Goal: Task Accomplishment & Management: Use online tool/utility

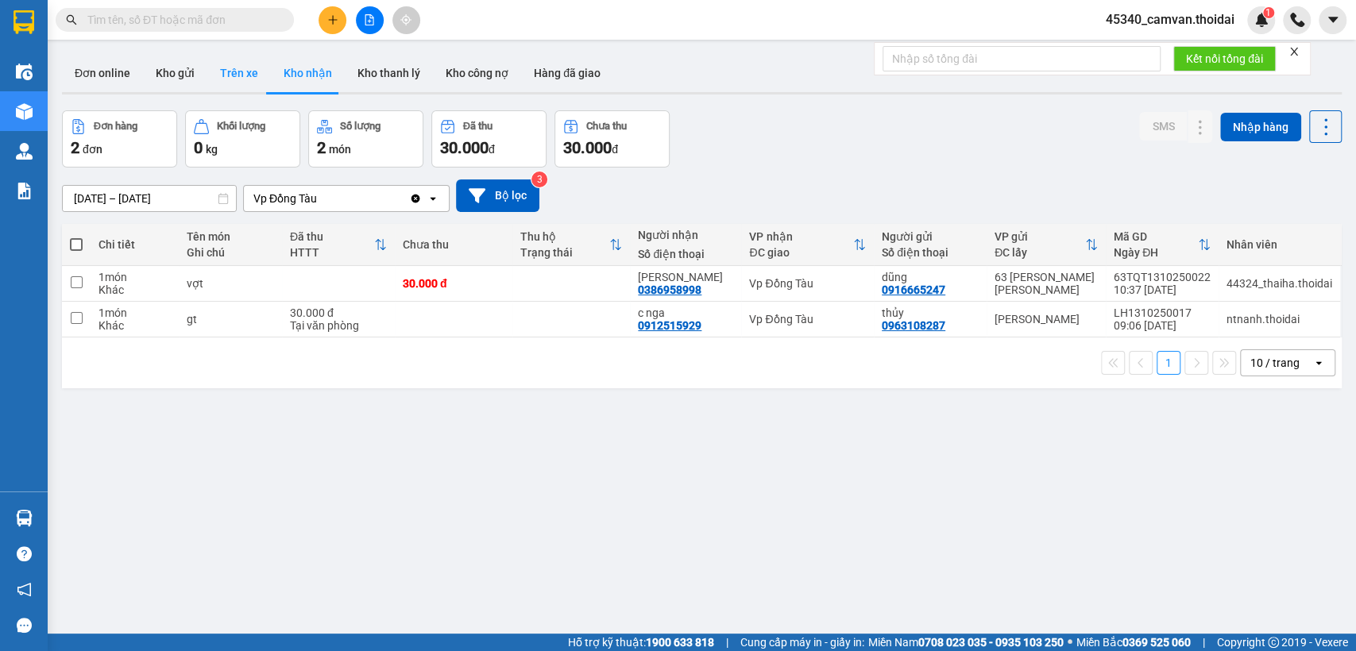
click at [241, 84] on button "Trên xe" at bounding box center [239, 73] width 64 height 38
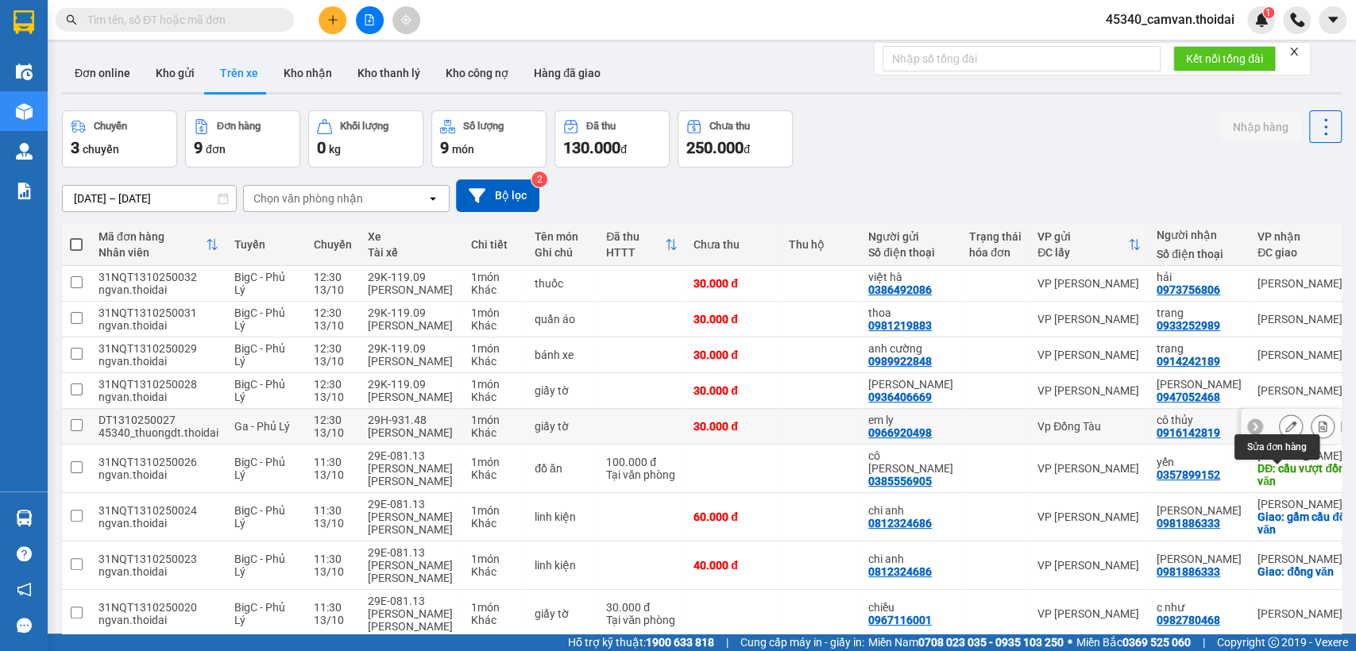
click at [1285, 432] on icon at bounding box center [1290, 426] width 11 height 11
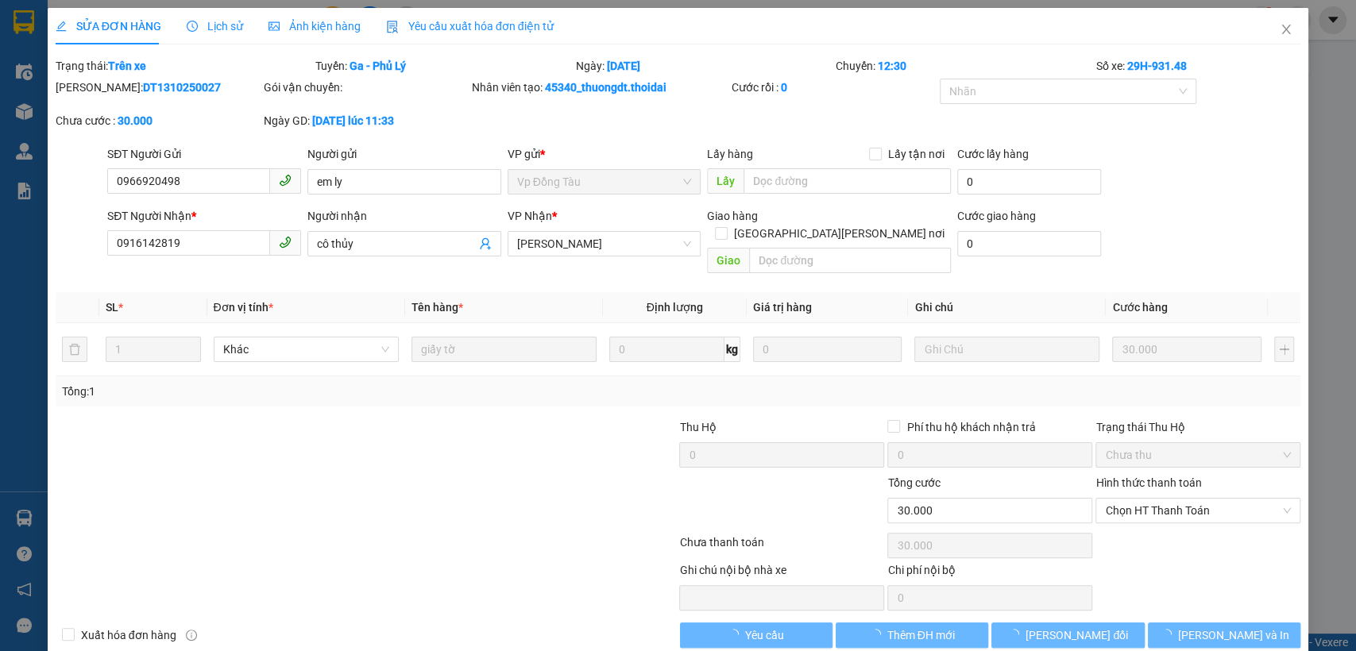
type input "0966920498"
type input "em ly"
type input "0916142819"
type input "cô thủy"
type input "0"
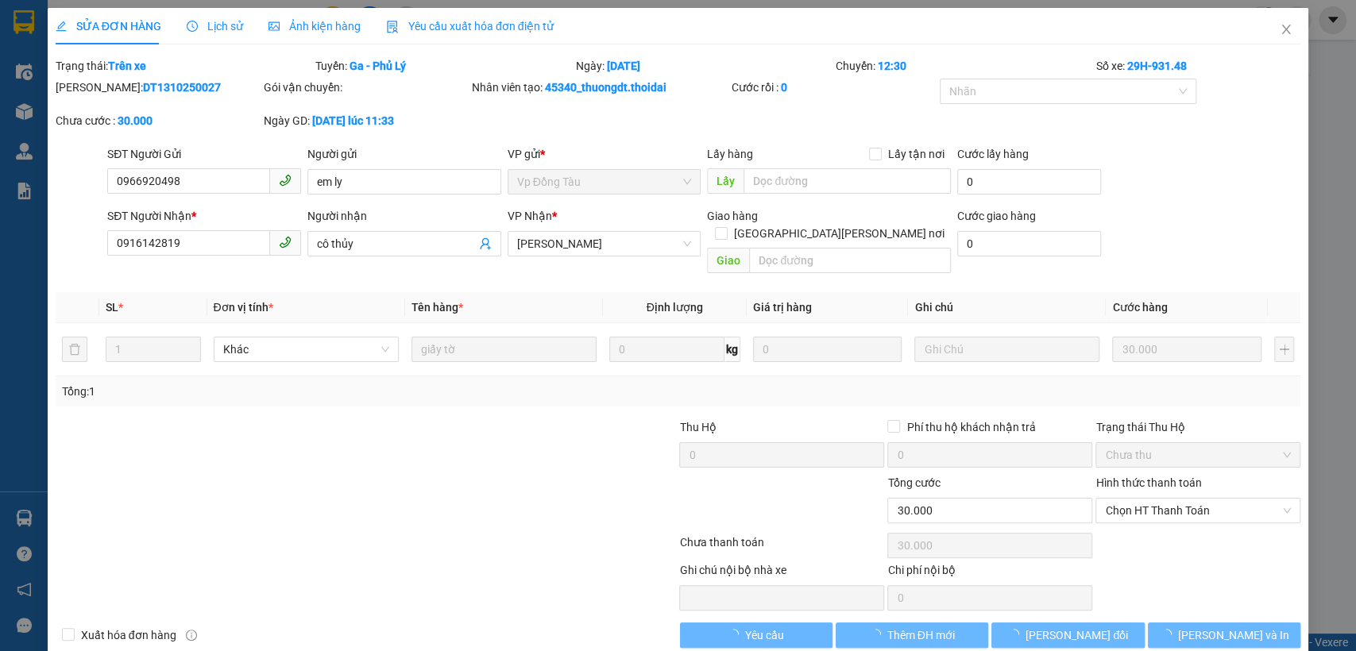
type input "30.000"
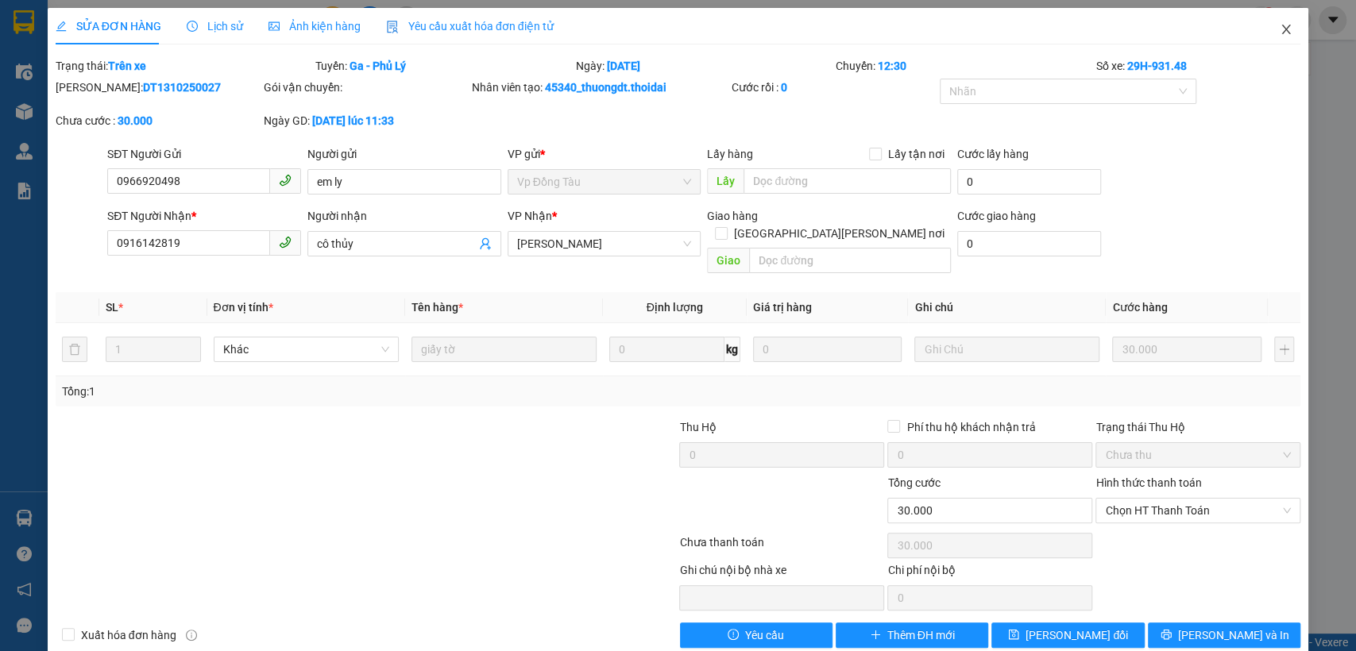
click at [1282, 25] on span "Close" at bounding box center [1285, 30] width 44 height 44
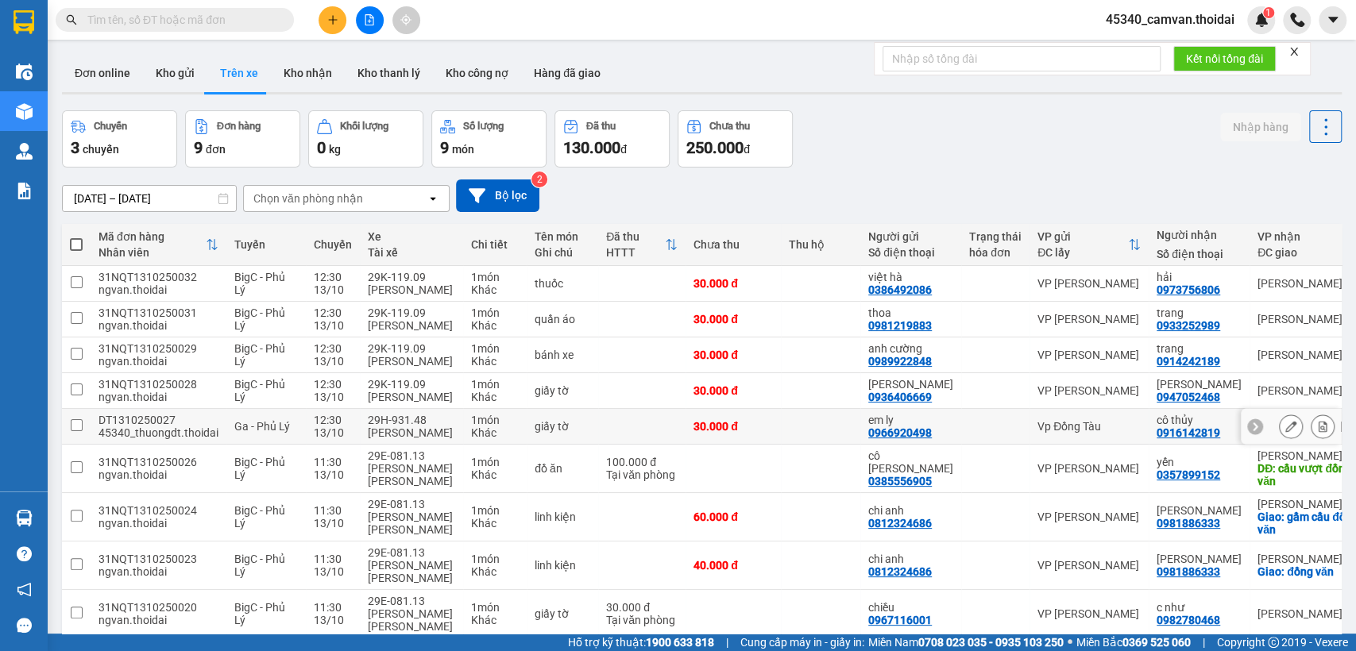
click at [79, 431] on input "checkbox" at bounding box center [77, 425] width 12 height 12
checkbox input "true"
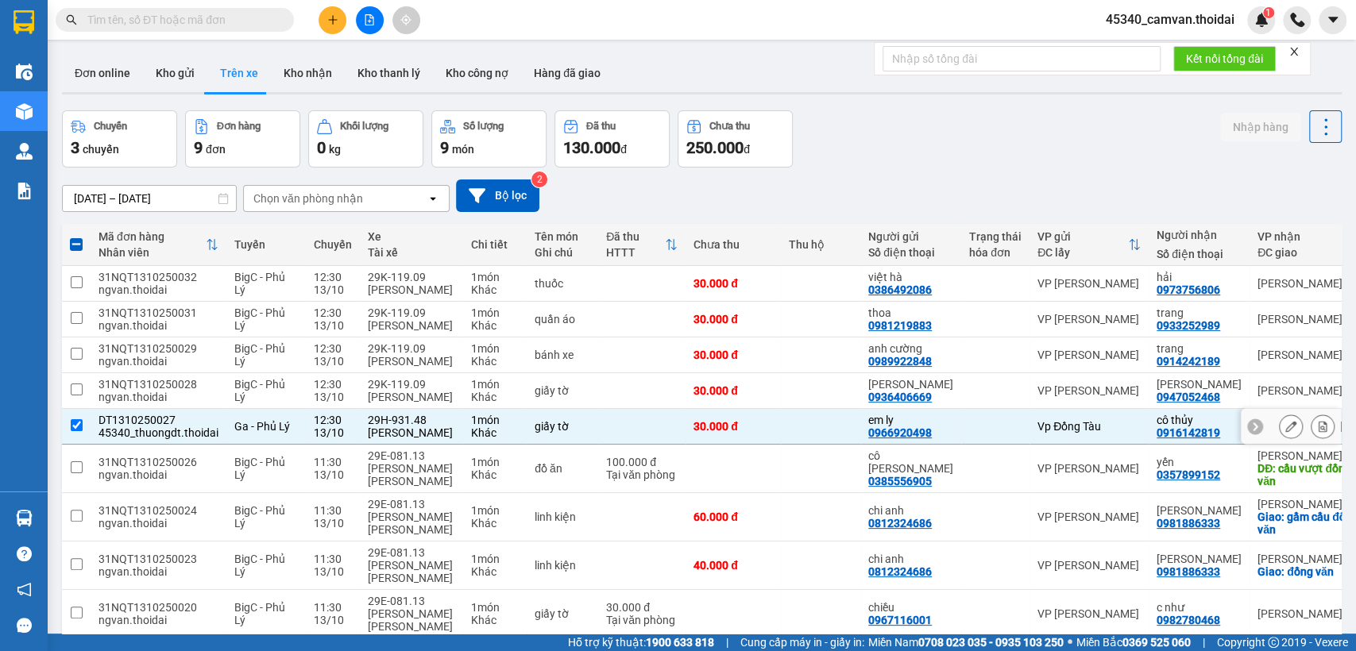
click at [1252, 431] on icon at bounding box center [1254, 426] width 5 height 9
click at [1325, 432] on icon at bounding box center [1330, 426] width 11 height 11
click at [1285, 432] on icon at bounding box center [1290, 426] width 11 height 11
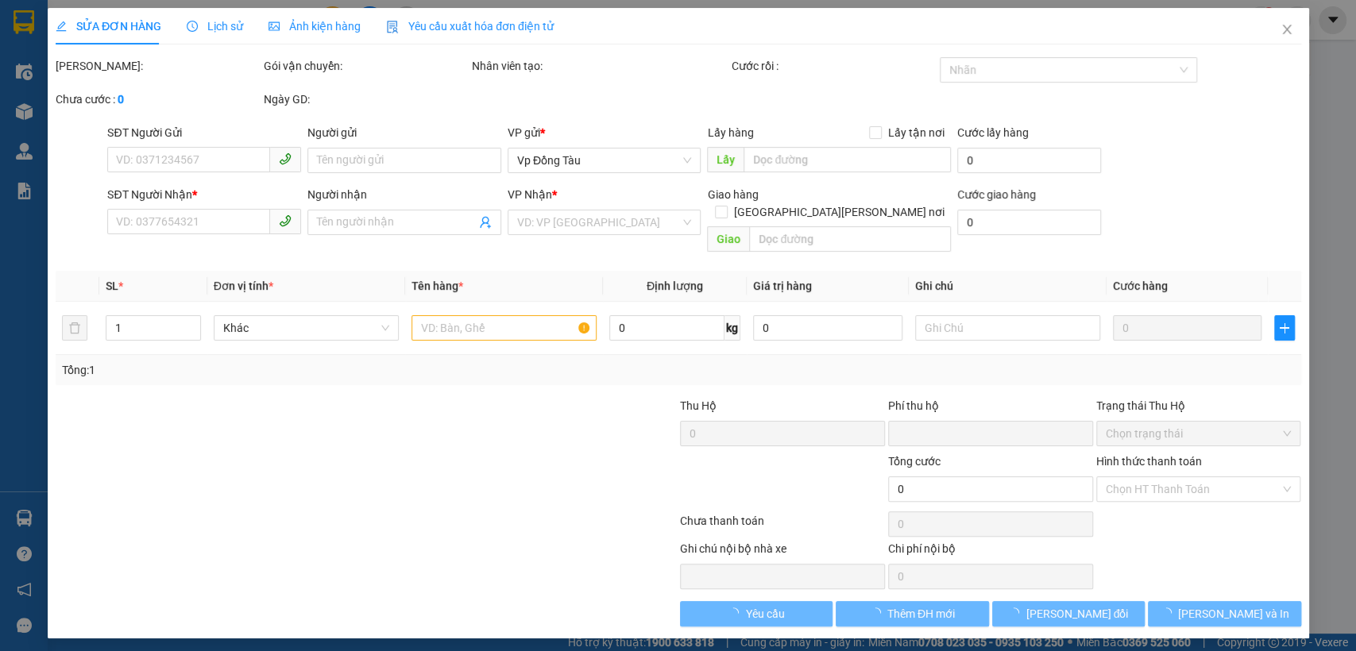
type input "0966920498"
type input "em ly"
type input "0916142819"
type input "cô thủy"
type input "0"
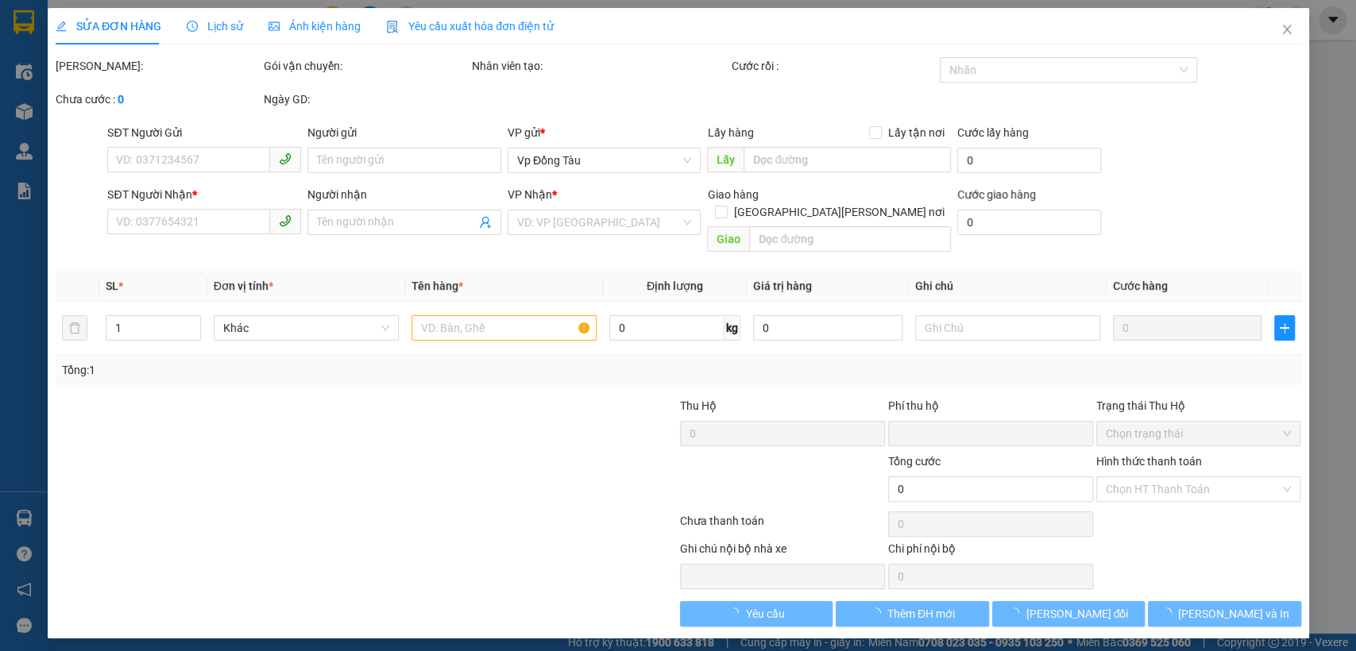
type input "30.000"
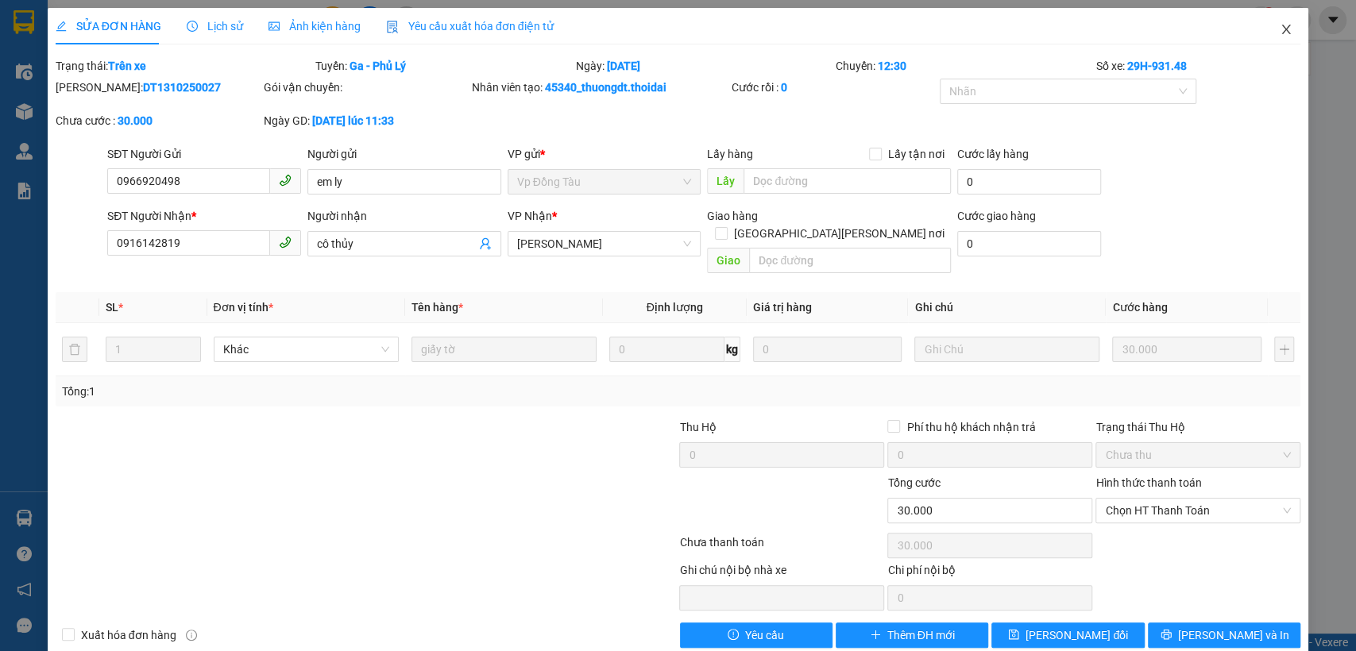
click at [1279, 31] on icon "close" at bounding box center [1285, 29] width 13 height 13
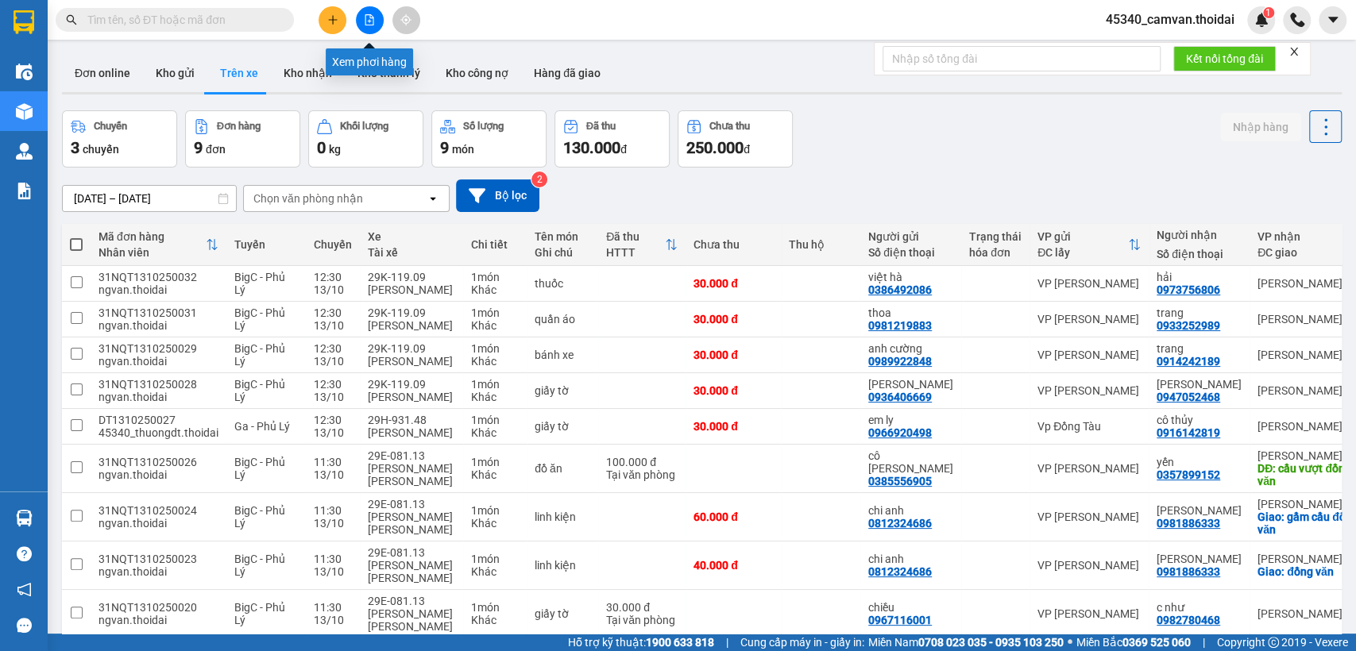
click at [369, 22] on icon "file-add" at bounding box center [369, 19] width 11 height 11
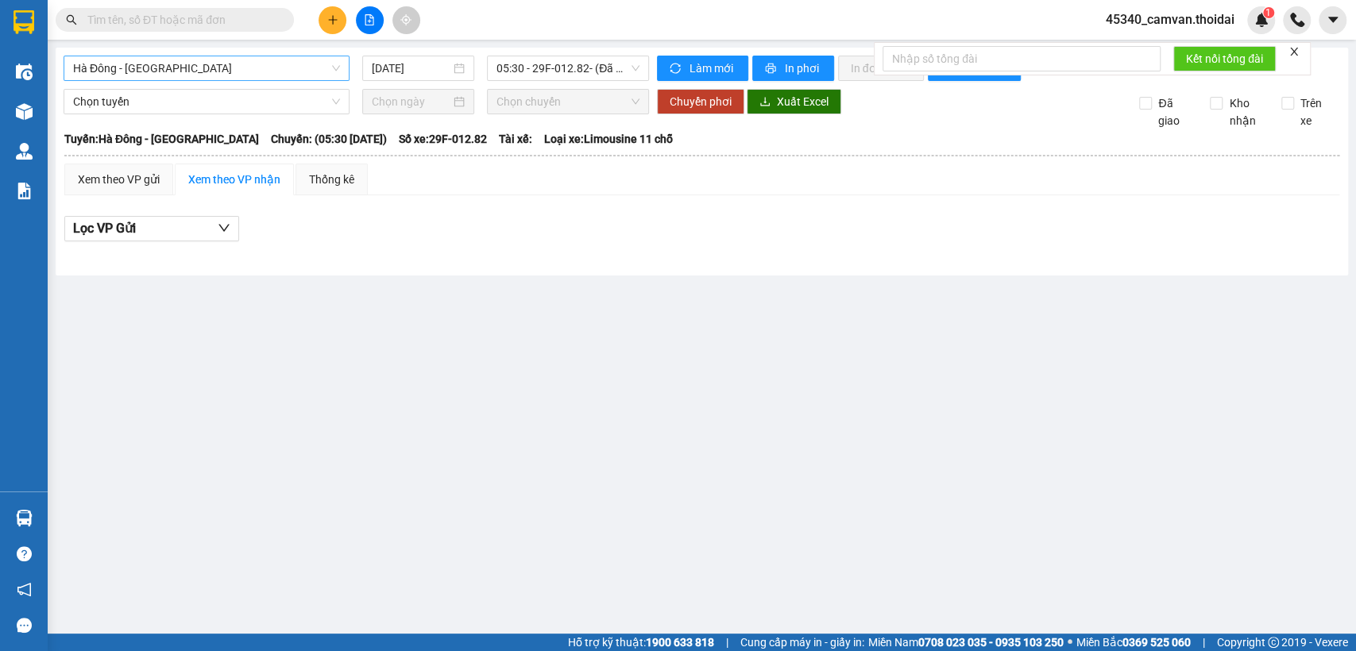
click at [191, 71] on span "Hà Đông - [GEOGRAPHIC_DATA]" at bounding box center [206, 68] width 267 height 24
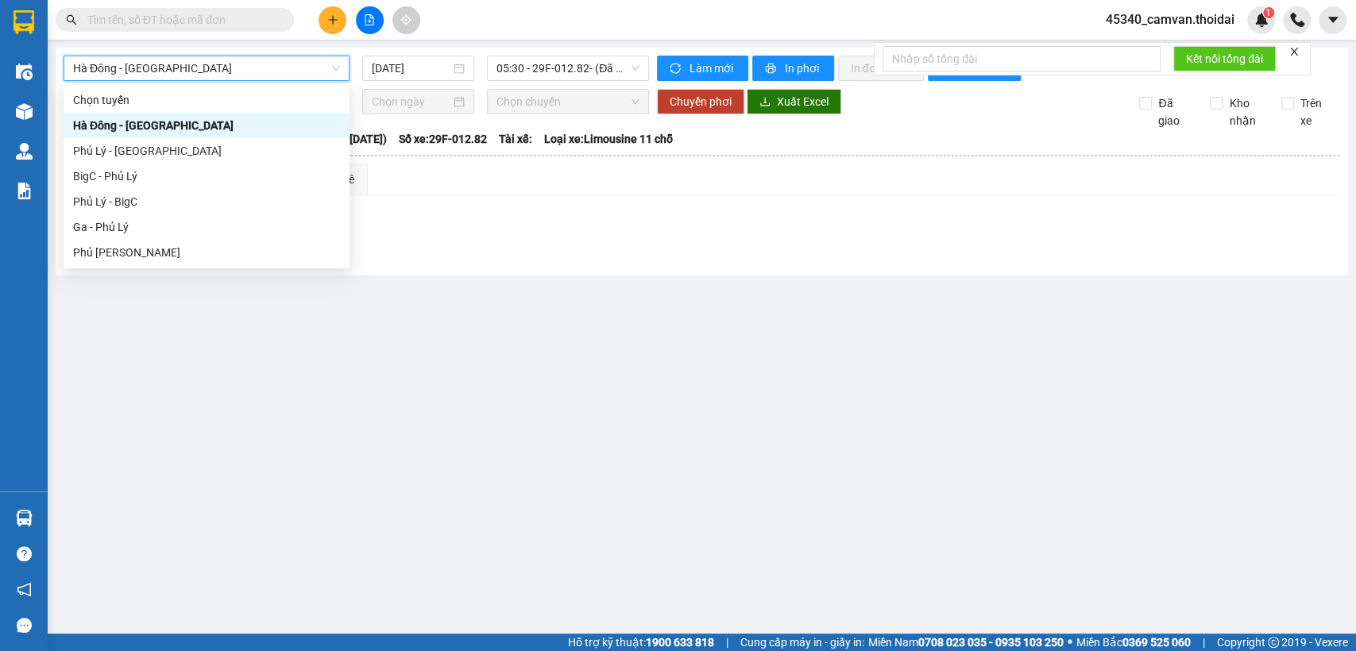
click at [191, 71] on span "Hà Đông - [GEOGRAPHIC_DATA]" at bounding box center [206, 68] width 267 height 24
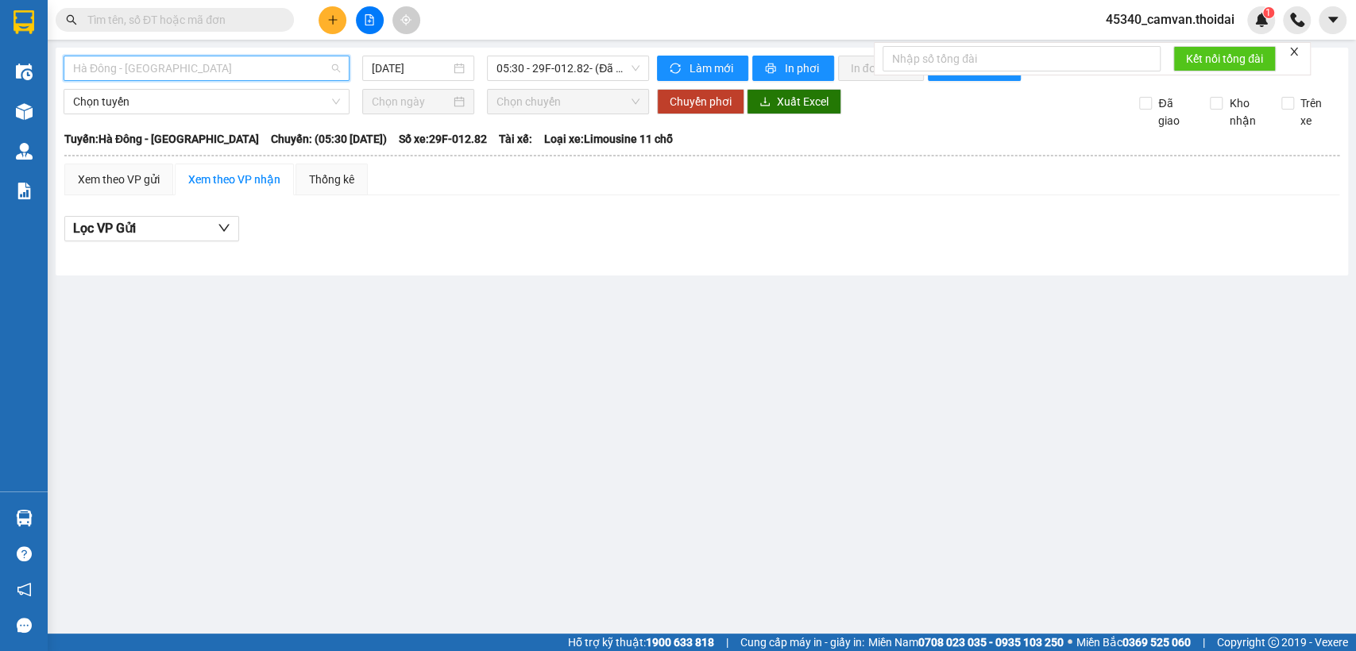
click at [146, 68] on span "Hà Đông - [GEOGRAPHIC_DATA]" at bounding box center [206, 68] width 267 height 24
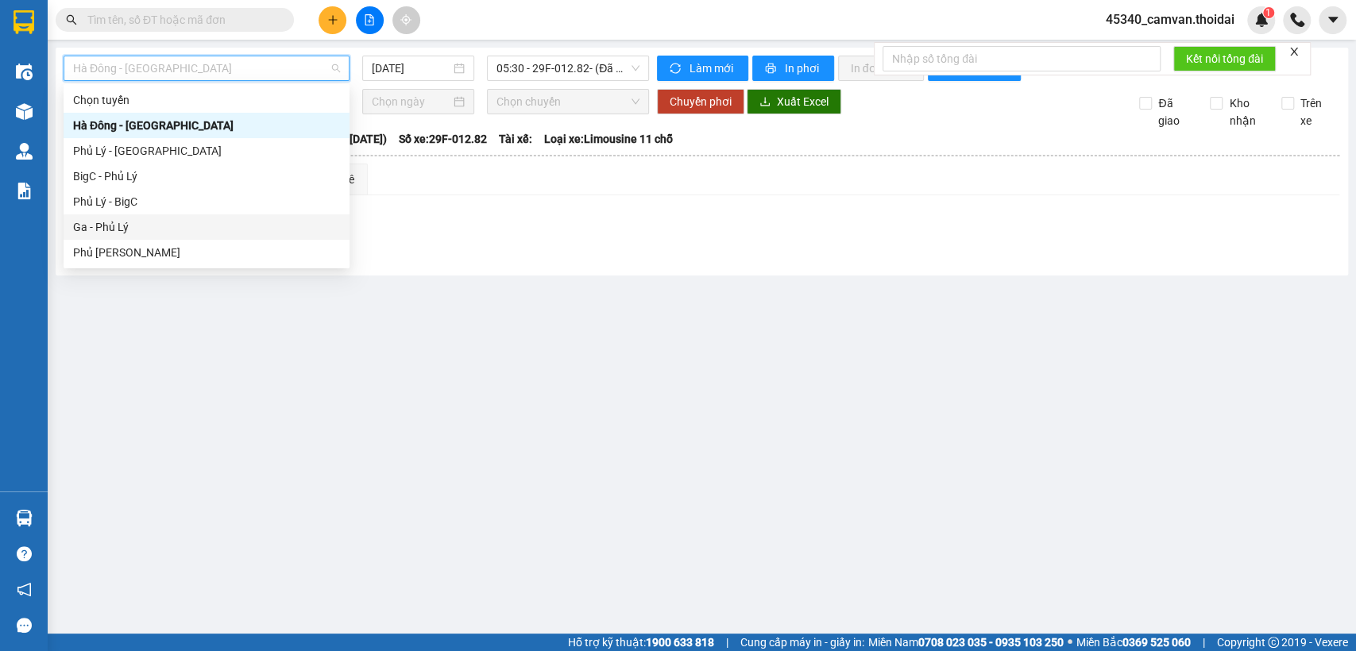
click at [136, 225] on div "Ga - Phủ Lý" at bounding box center [206, 226] width 267 height 17
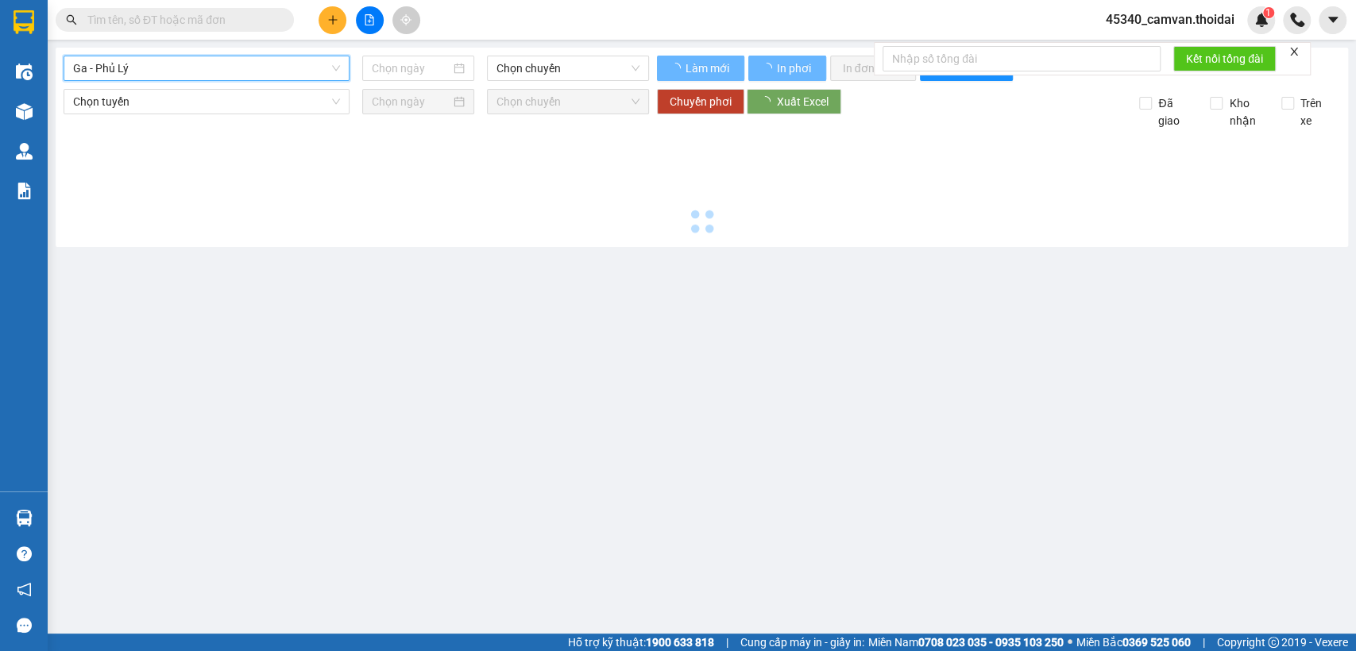
type input "[DATE]"
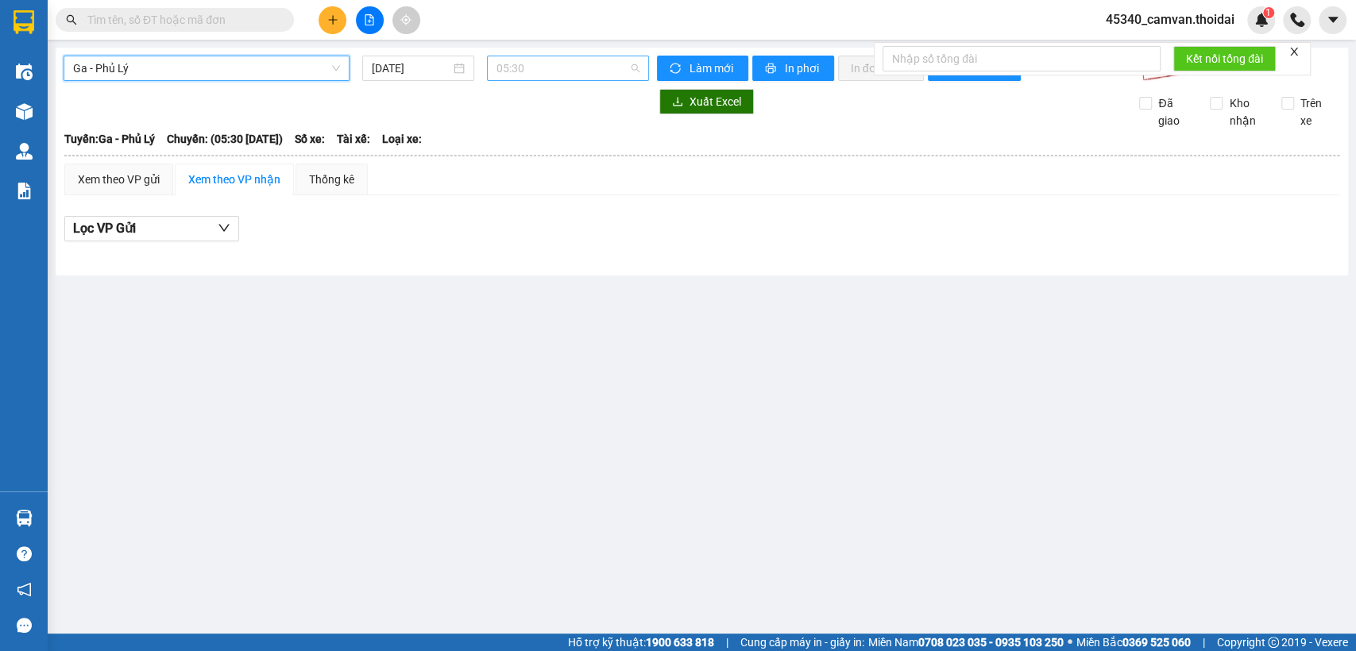
click at [538, 66] on span "05:30" at bounding box center [567, 68] width 142 height 24
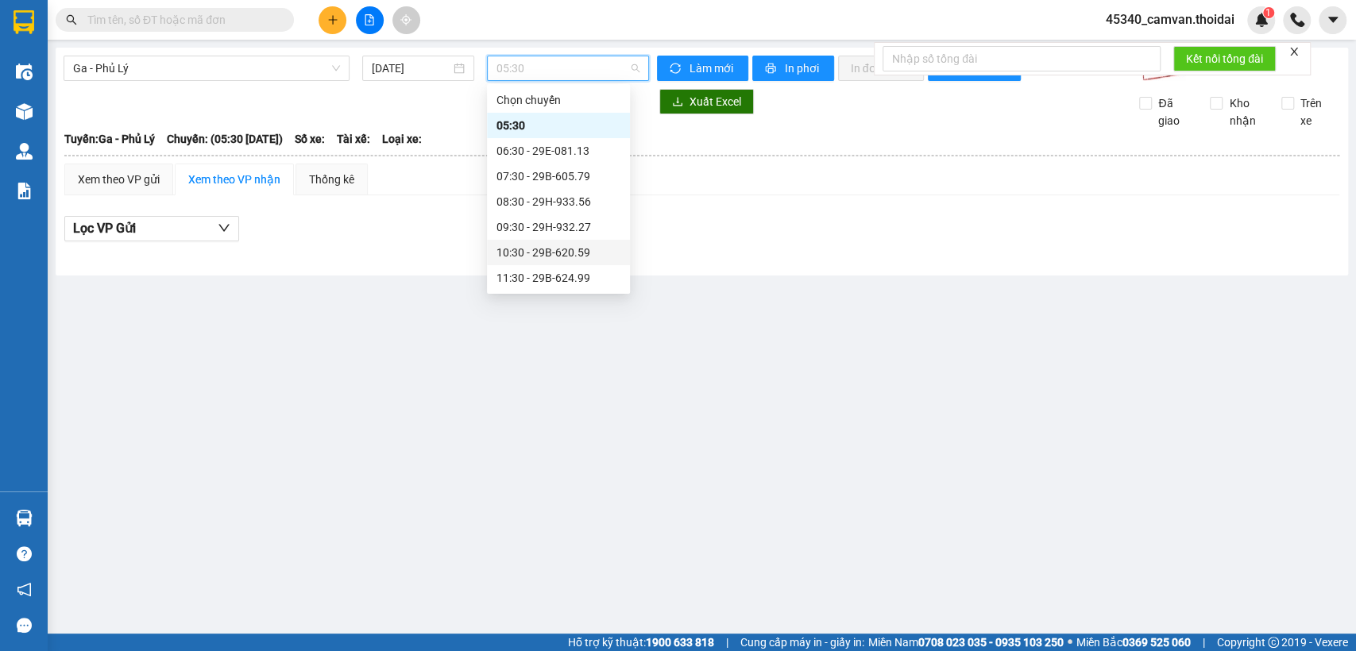
scroll to position [88, 0]
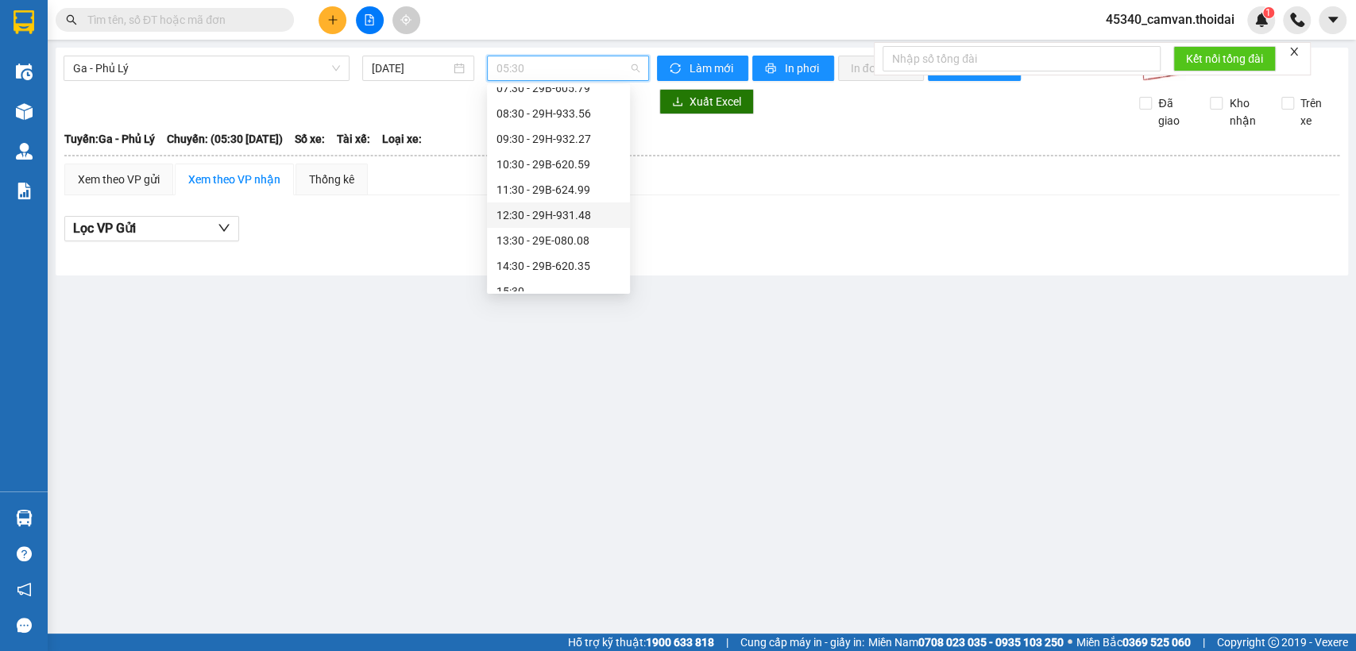
click at [539, 219] on div "12:30 - 29H-931.48" at bounding box center [558, 214] width 124 height 17
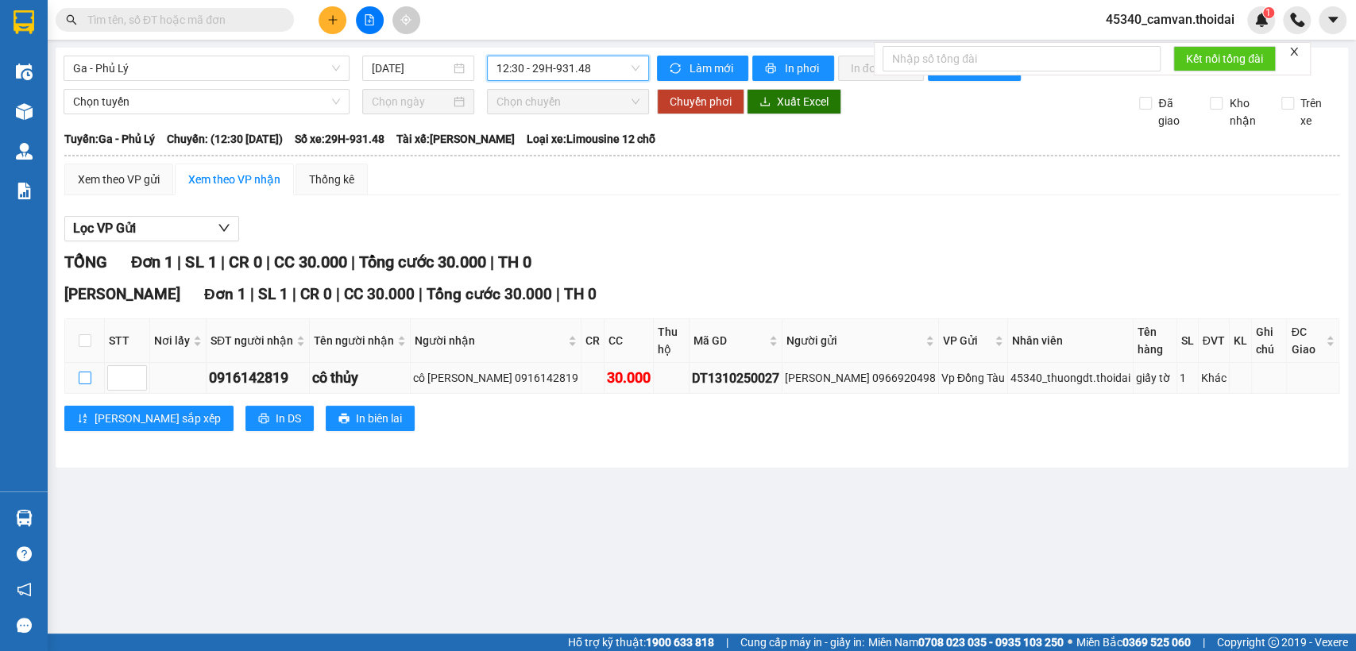
click at [87, 372] on input "checkbox" at bounding box center [85, 378] width 13 height 13
checkbox input "true"
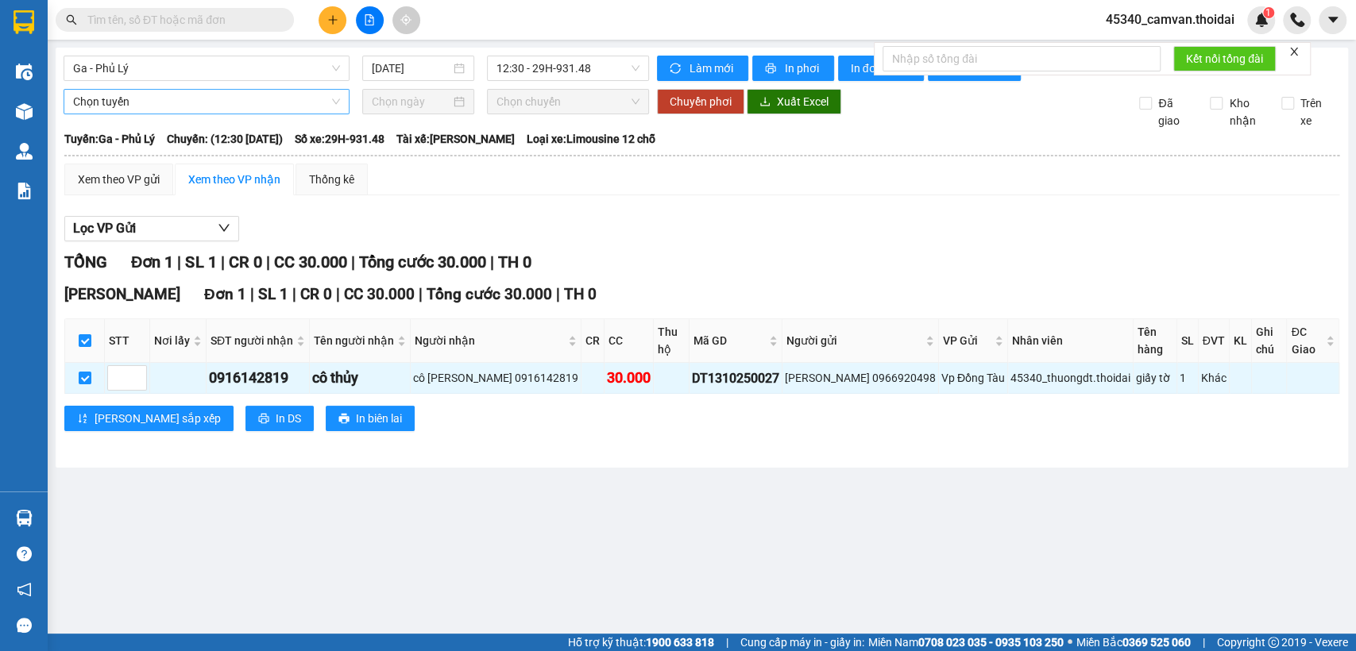
click at [273, 107] on span "Chọn tuyến" at bounding box center [206, 102] width 267 height 24
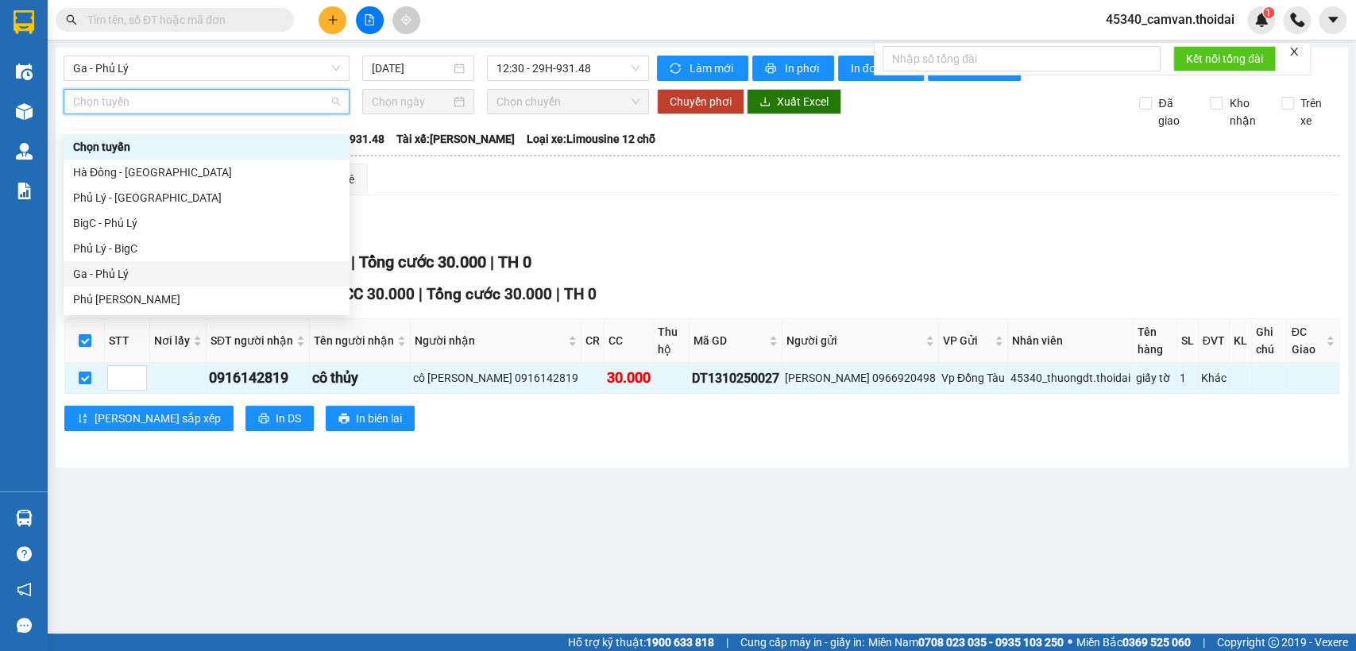
click at [141, 275] on div "Ga - Phủ Lý" at bounding box center [206, 273] width 267 height 17
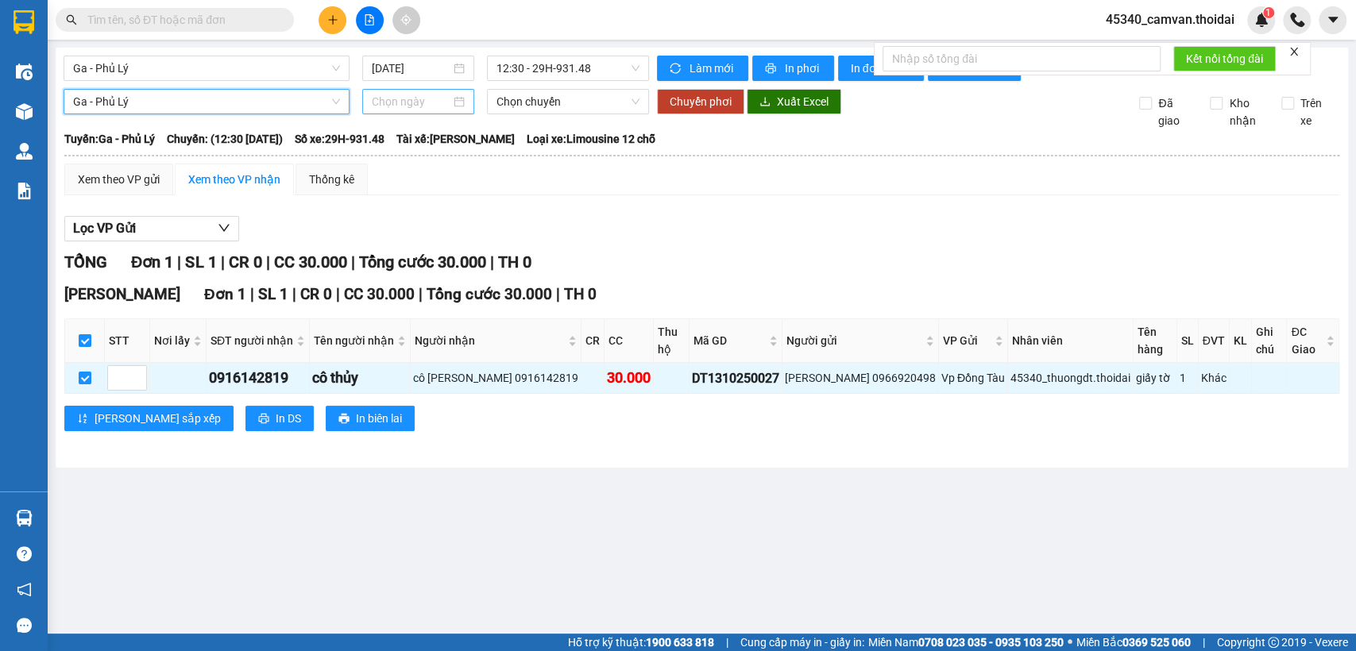
click at [433, 110] on input at bounding box center [411, 101] width 79 height 17
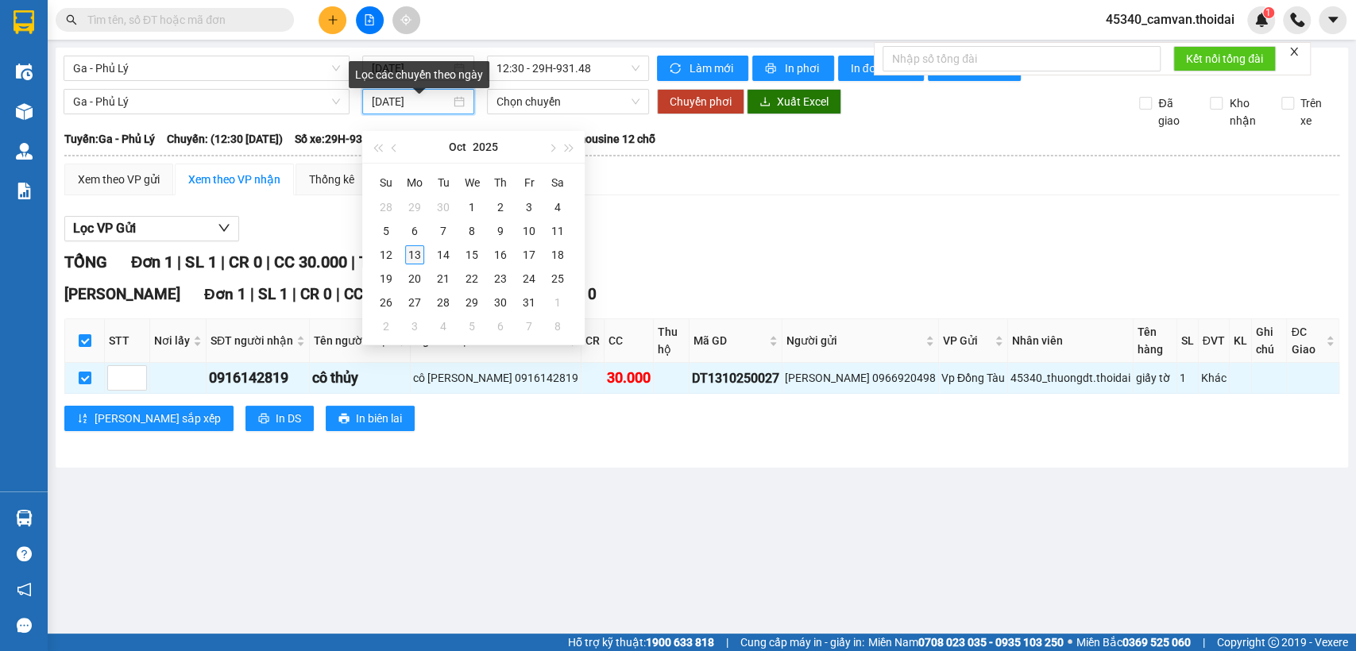
type input "[DATE]"
click at [416, 253] on div "13" at bounding box center [414, 254] width 19 height 19
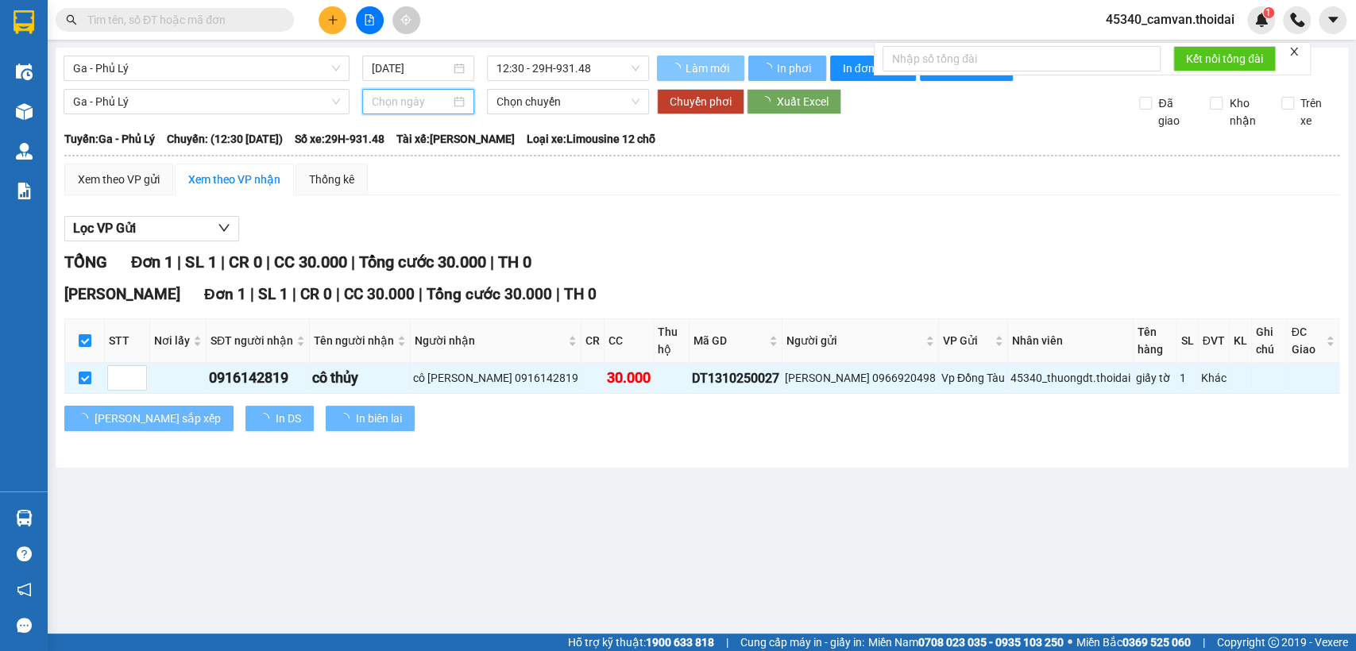
type input "[DATE]"
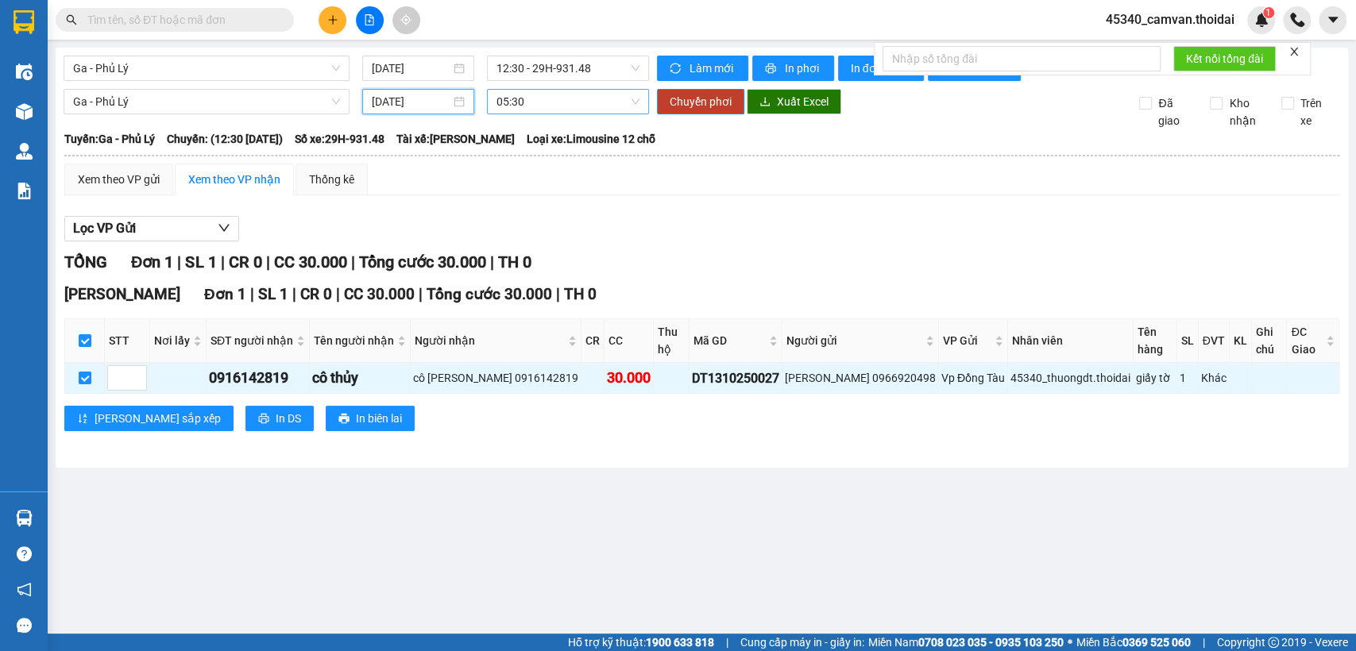
click at [609, 110] on span "05:30" at bounding box center [567, 102] width 142 height 24
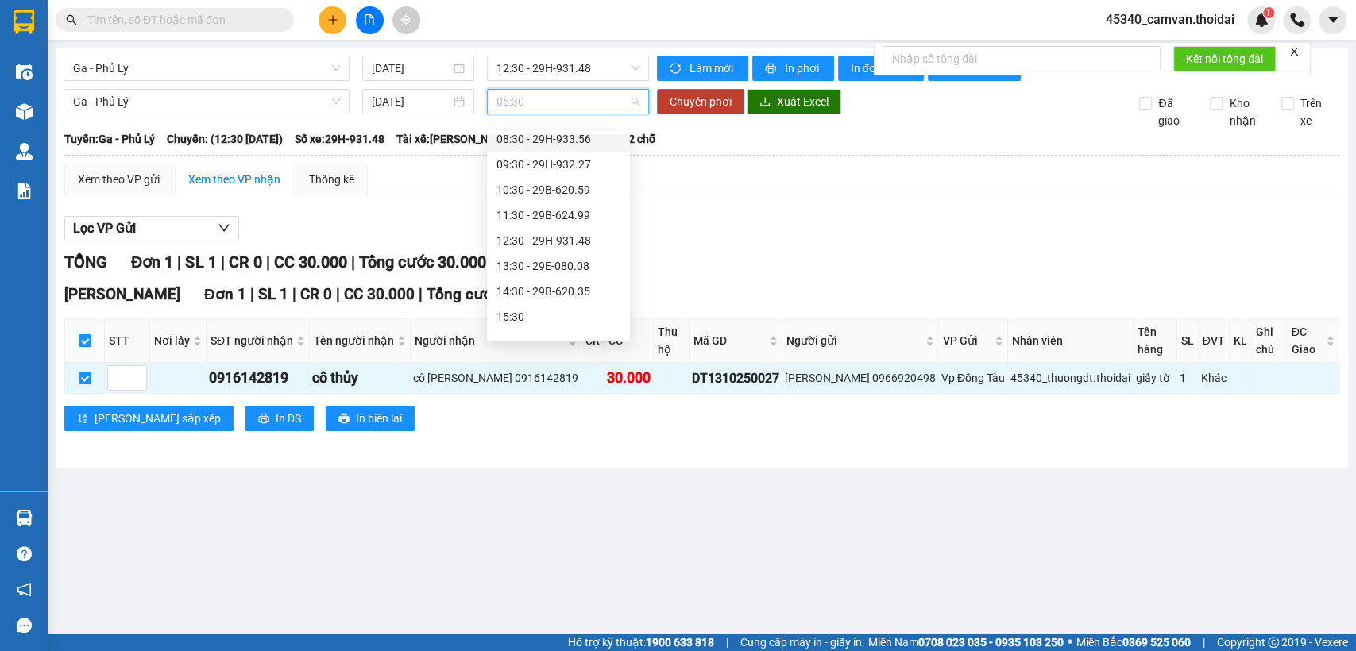
scroll to position [176, 0]
click at [536, 187] on div "13:30 - 29E-080.08" at bounding box center [558, 199] width 143 height 25
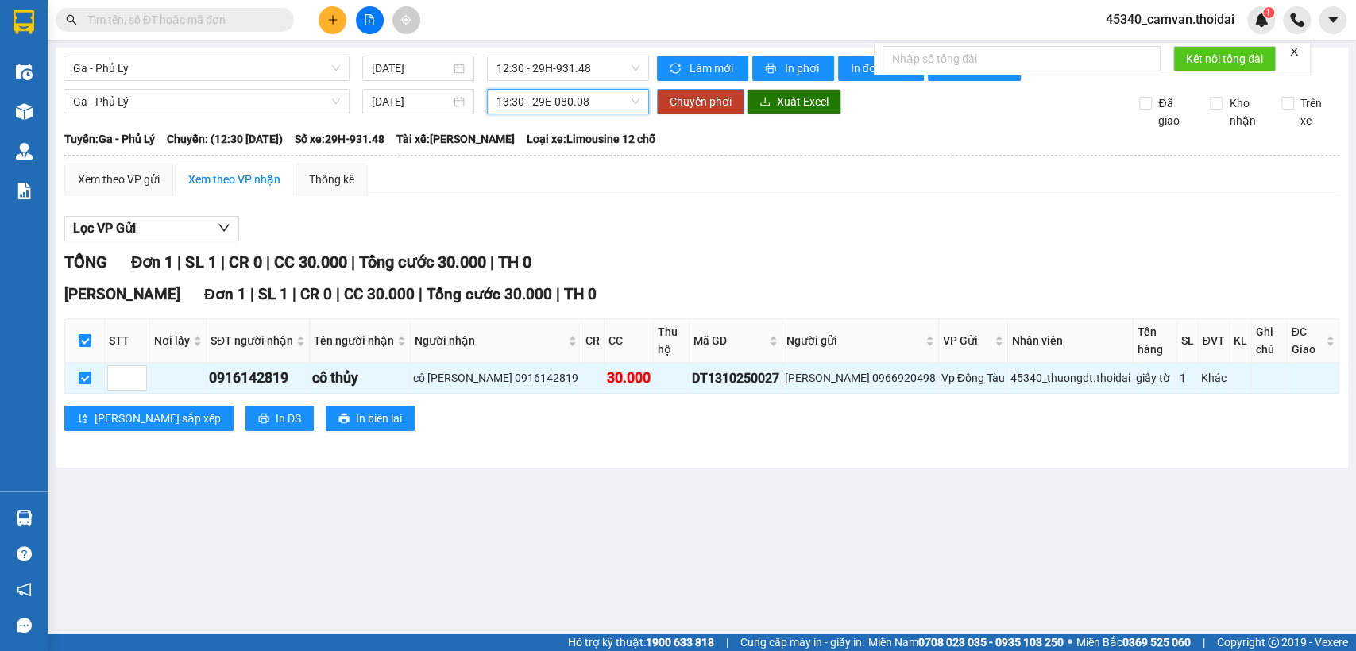
click at [699, 110] on span "Chuyển phơi" at bounding box center [700, 101] width 62 height 17
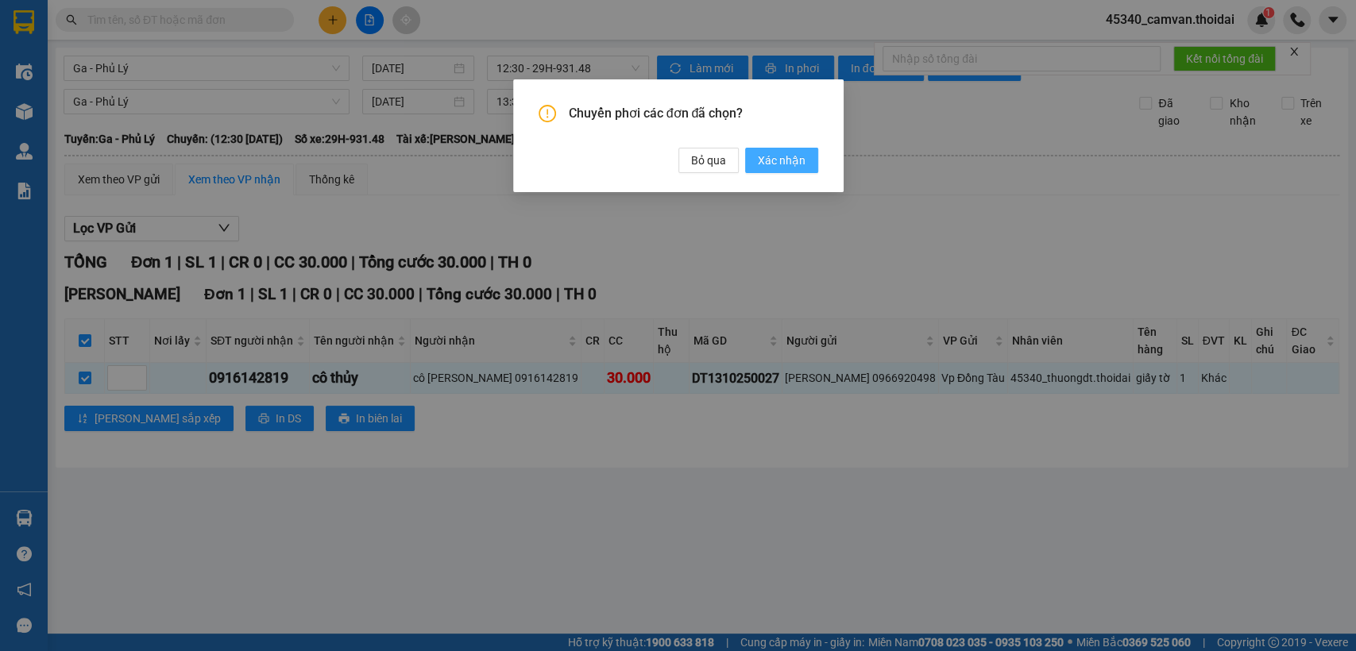
click at [770, 158] on span "Xác nhận" at bounding box center [782, 160] width 48 height 17
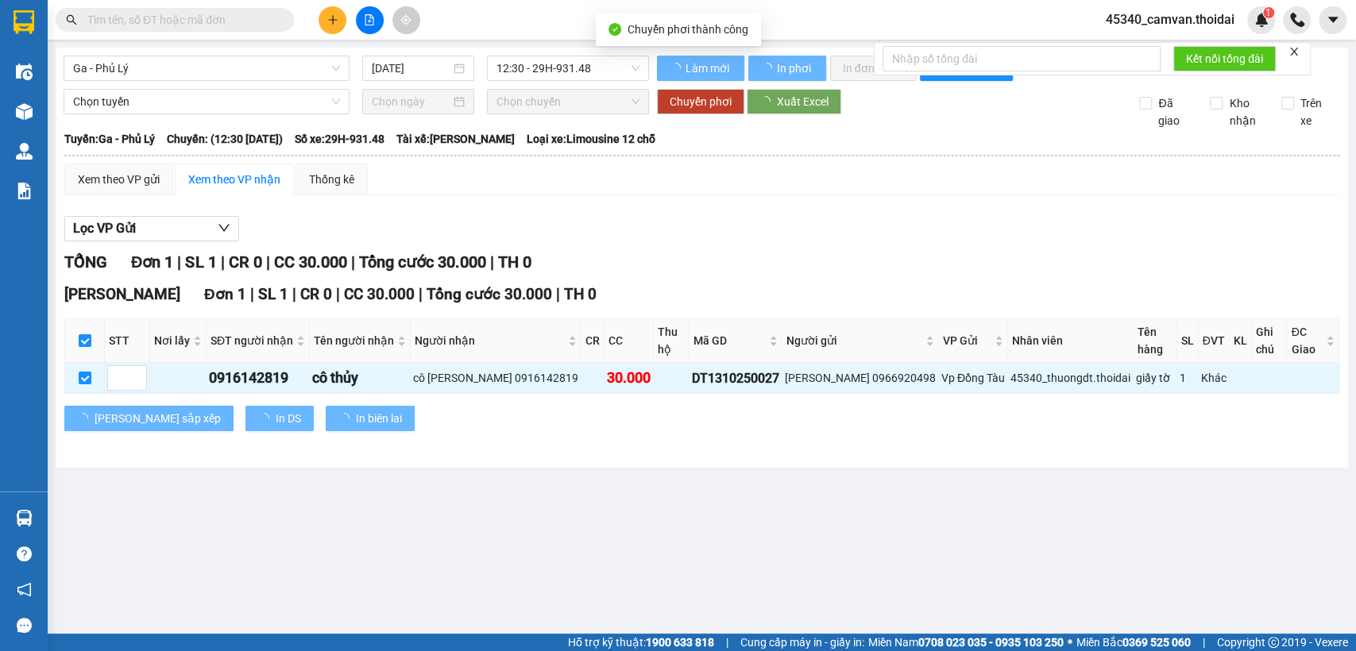
checkbox input "false"
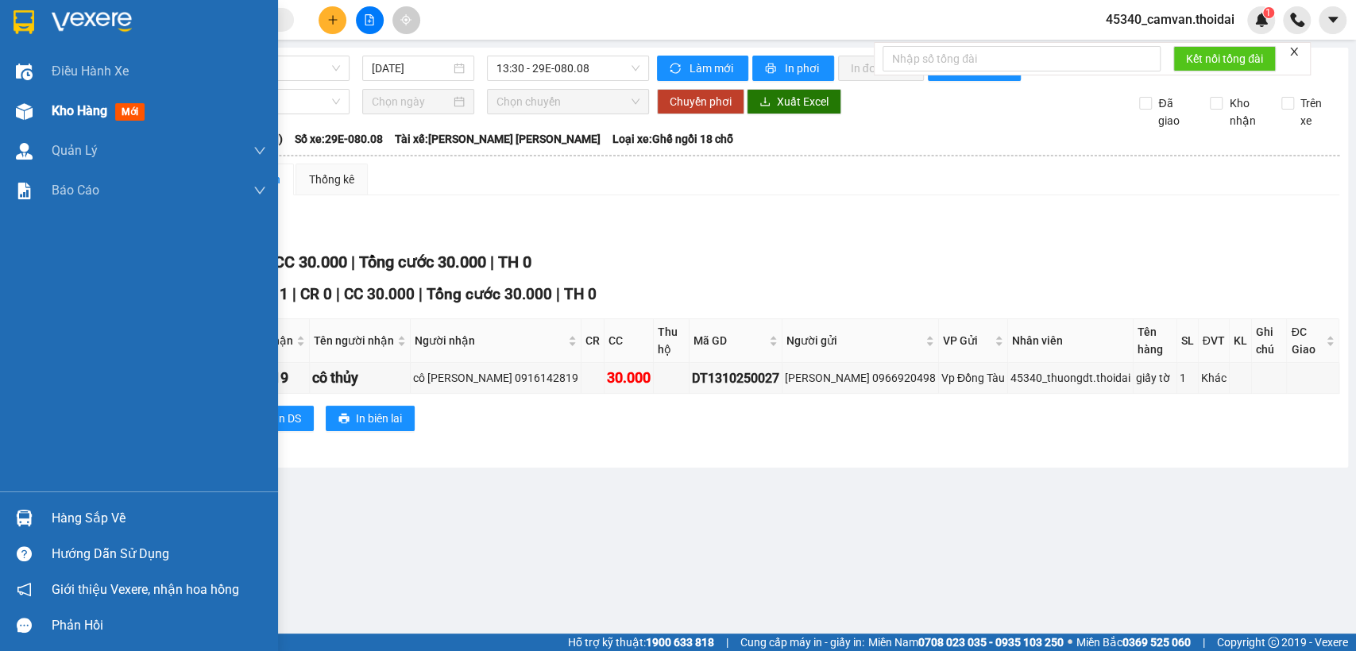
click at [35, 118] on div at bounding box center [24, 112] width 28 height 28
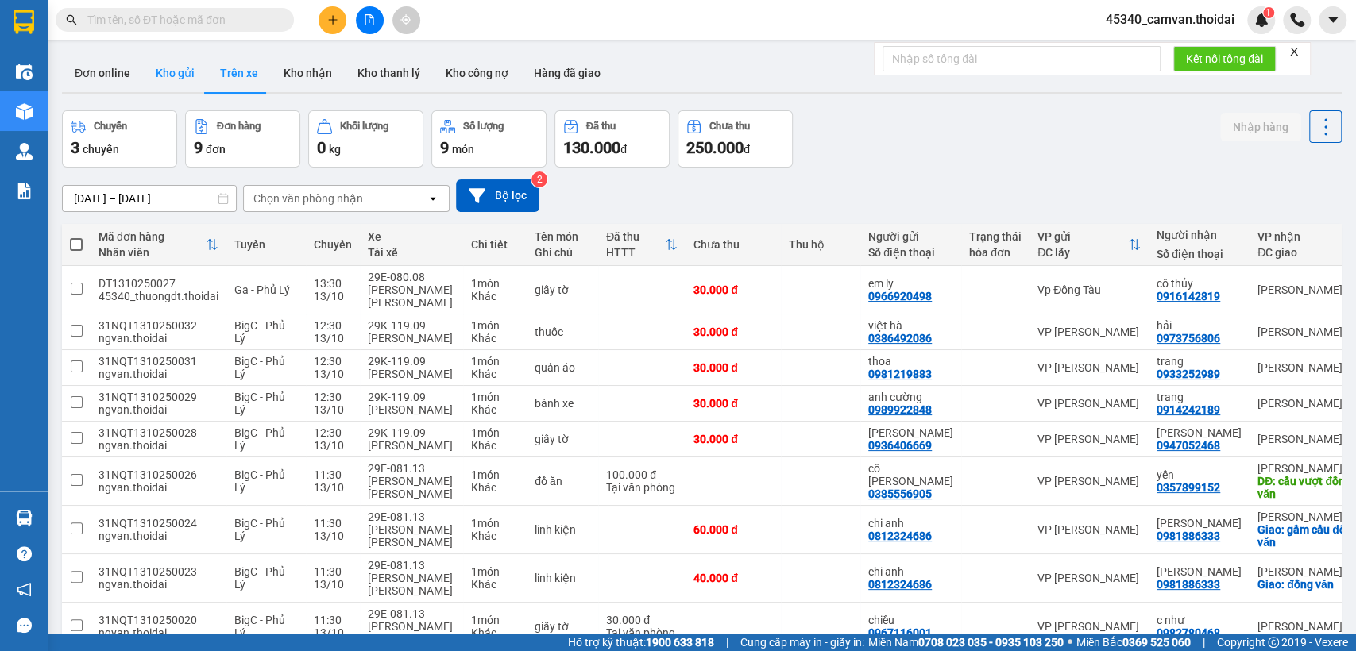
click at [178, 78] on button "Kho gửi" at bounding box center [175, 73] width 64 height 38
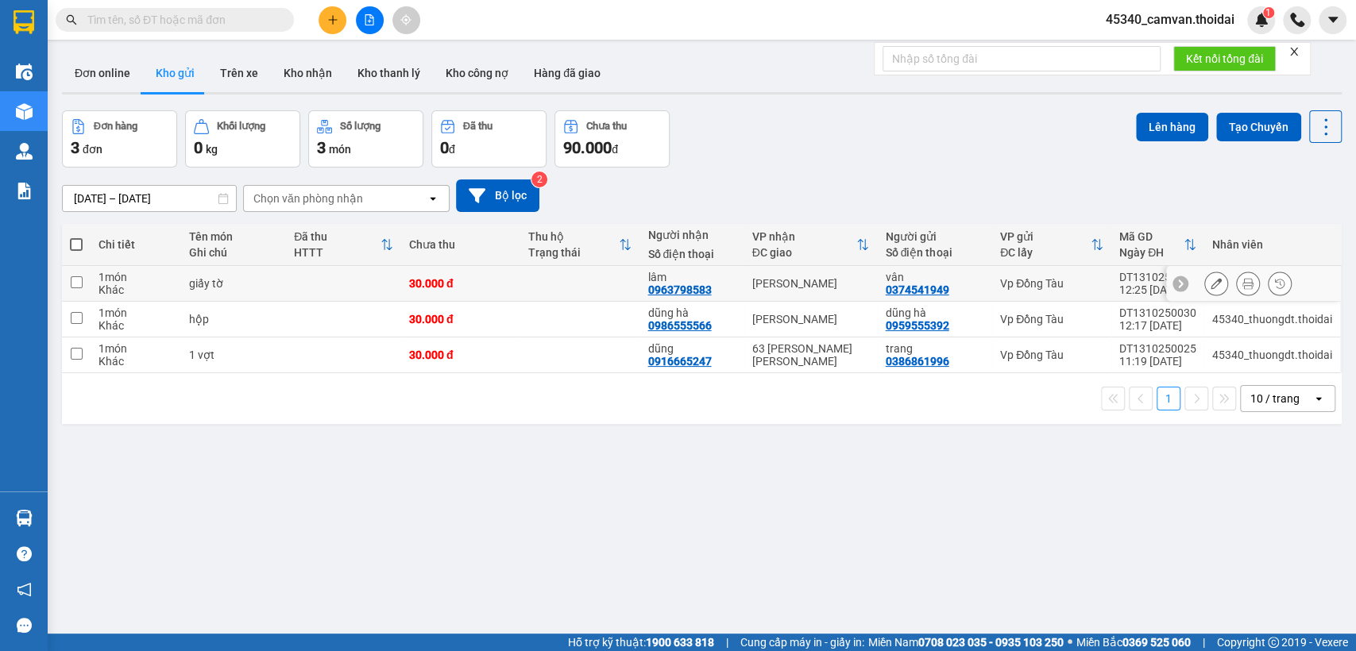
click at [71, 281] on input "checkbox" at bounding box center [77, 282] width 12 height 12
checkbox input "true"
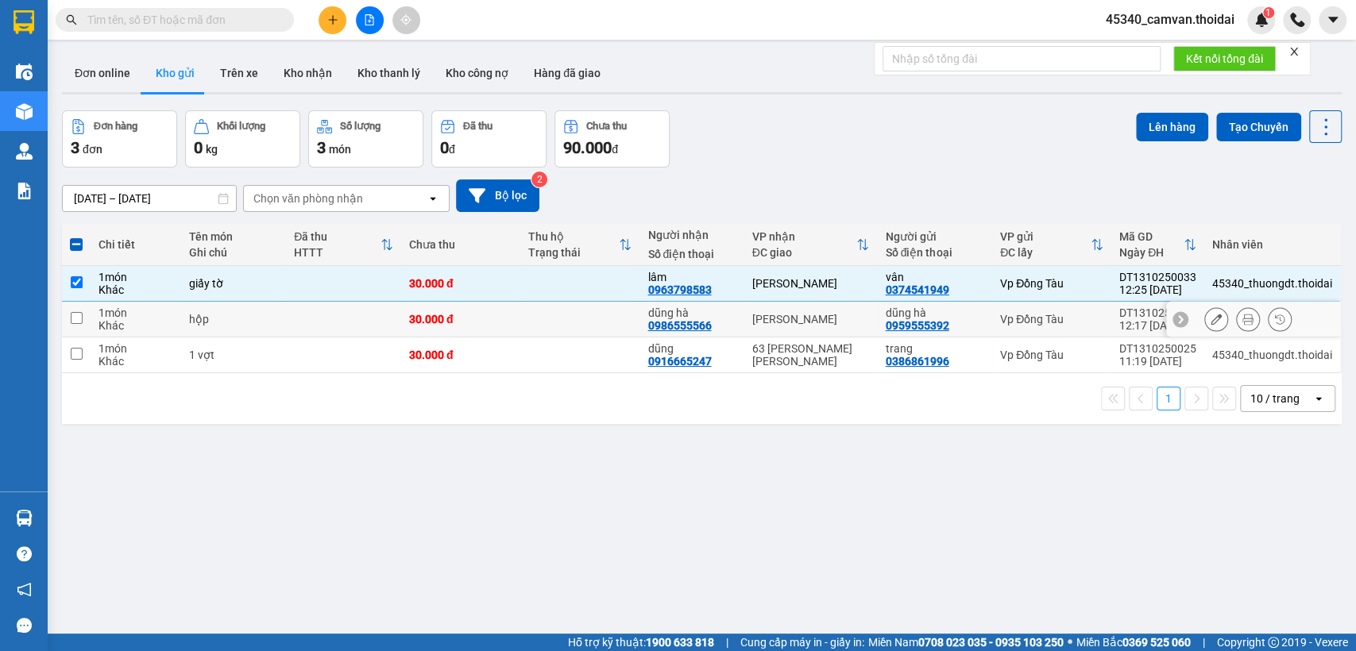
click at [79, 307] on td at bounding box center [76, 320] width 29 height 36
checkbox input "true"
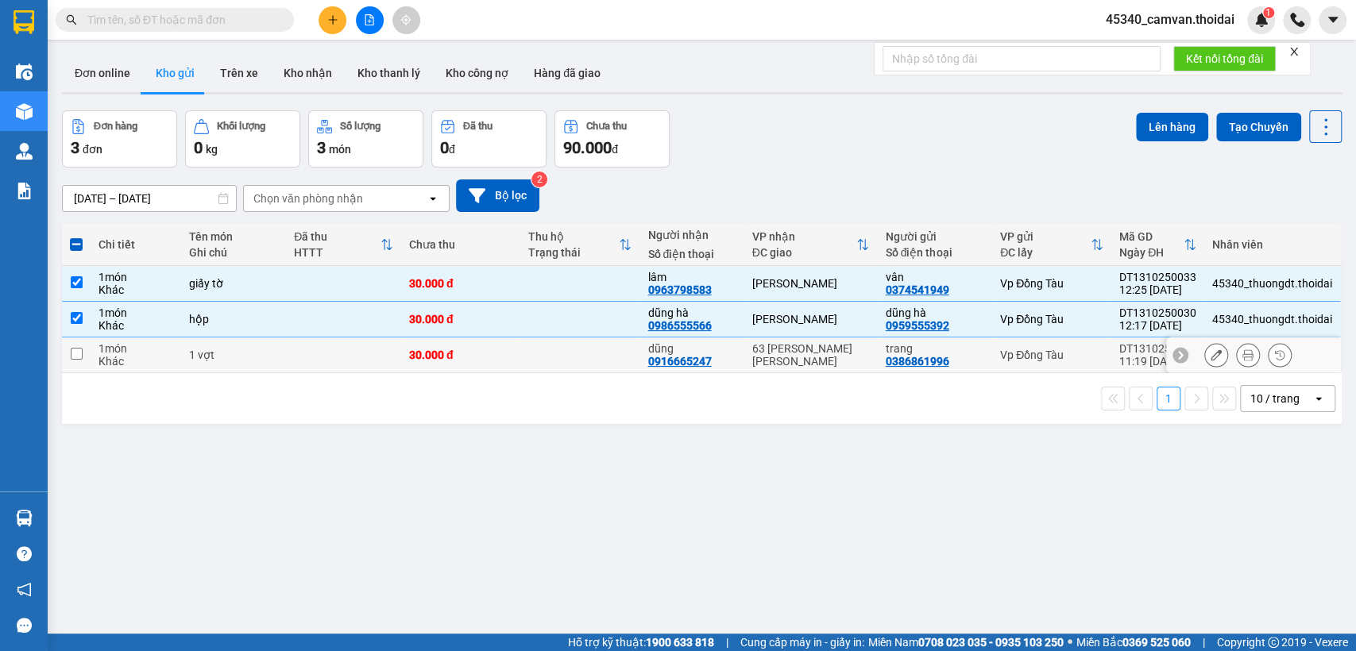
click at [77, 356] on input "checkbox" at bounding box center [77, 354] width 12 height 12
checkbox input "true"
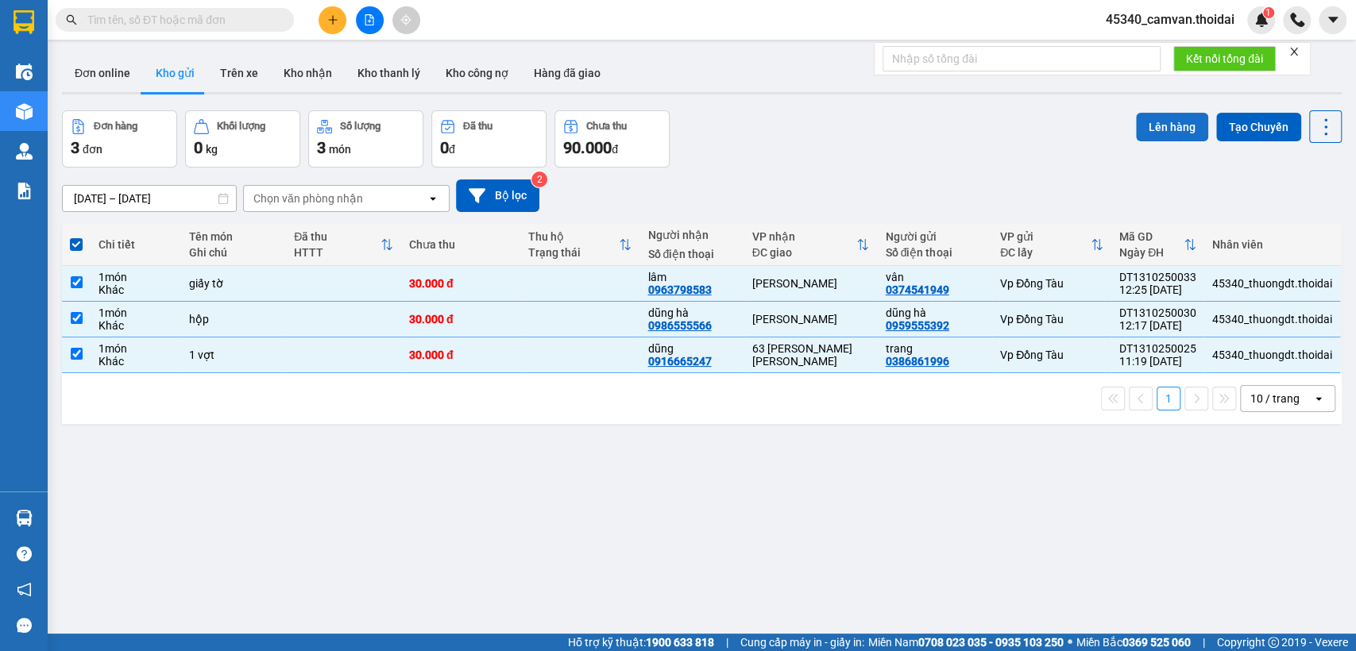
click at [1138, 125] on button "Lên hàng" at bounding box center [1172, 127] width 72 height 29
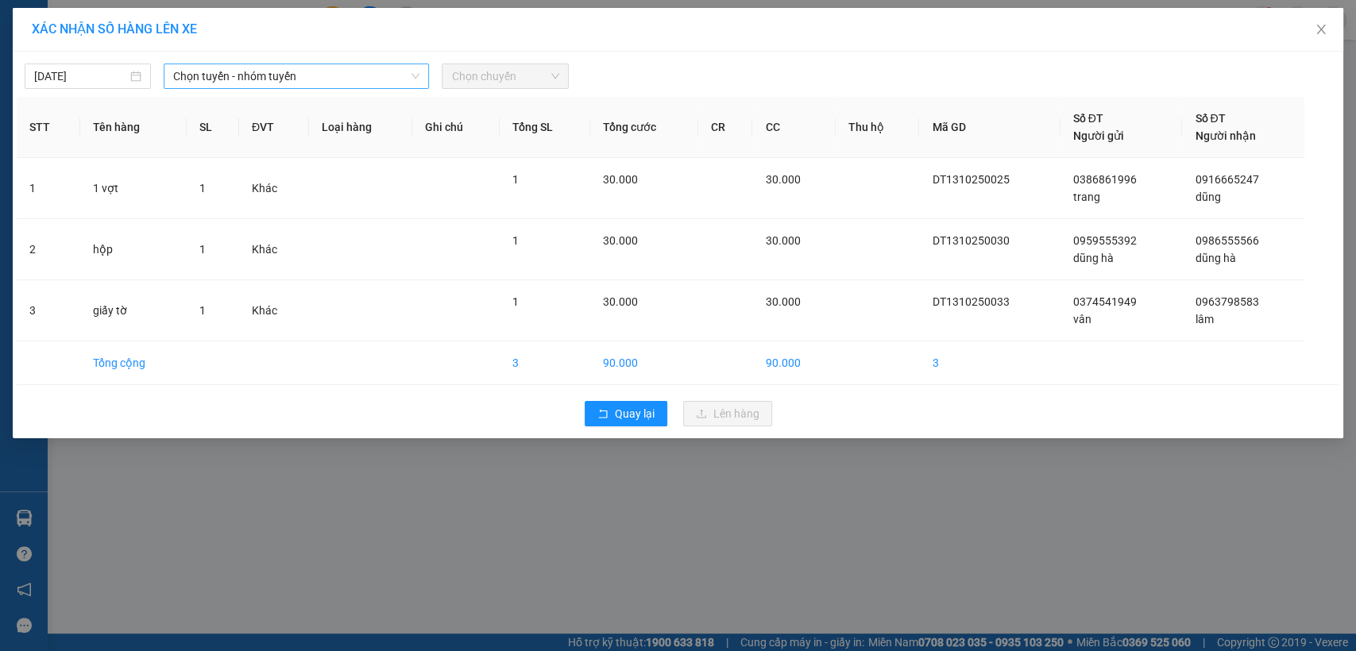
click at [272, 86] on span "Chọn tuyến - nhóm tuyến" at bounding box center [296, 76] width 246 height 24
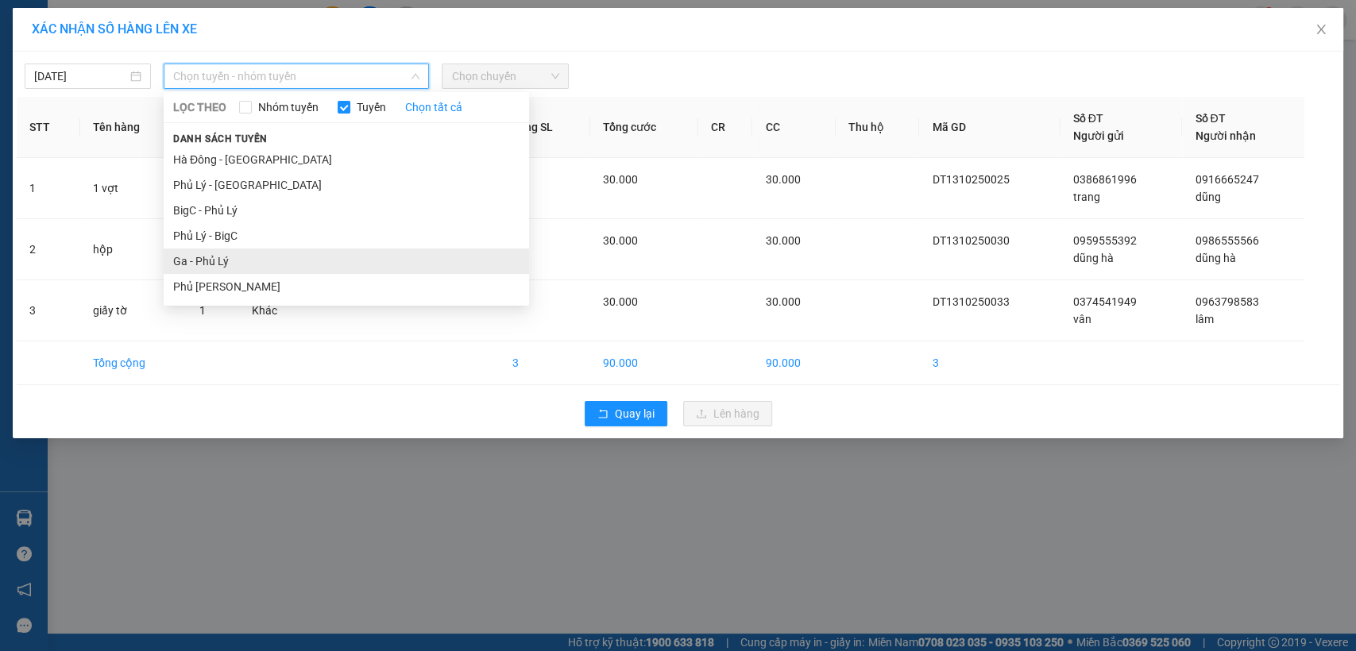
click at [216, 255] on li "Ga - Phủ Lý" at bounding box center [346, 261] width 365 height 25
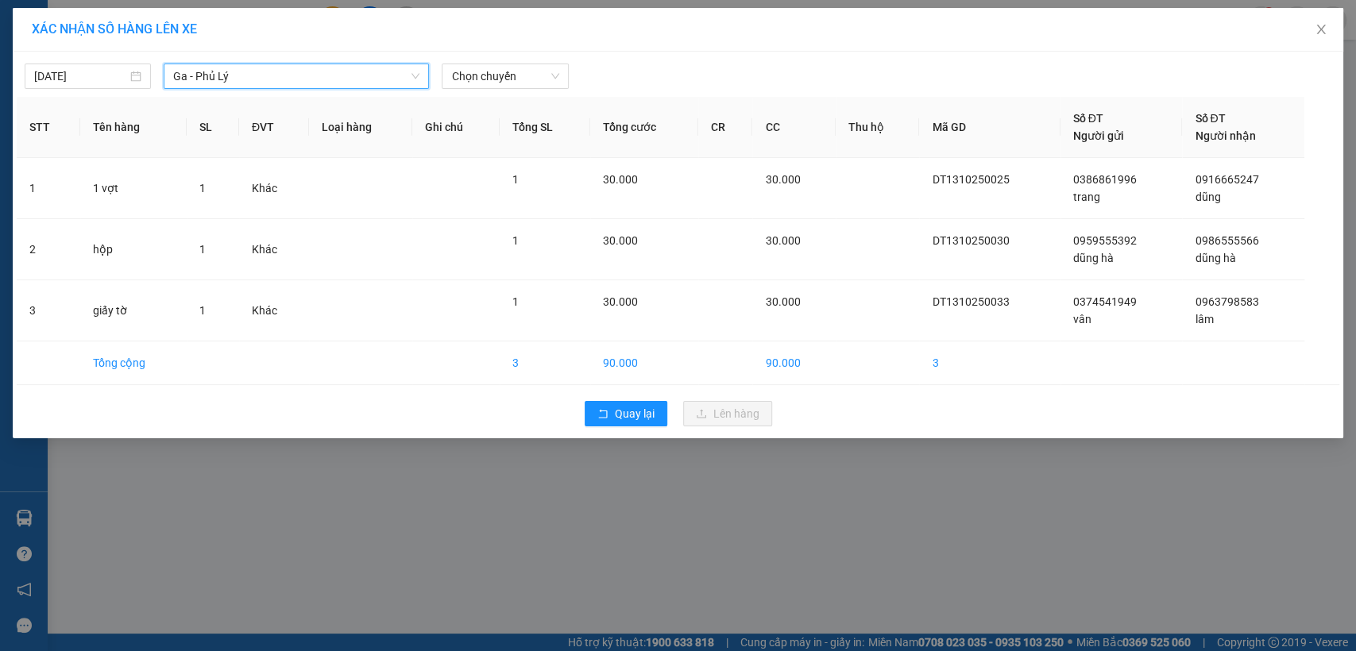
click at [526, 60] on div "[DATE] Ga - [GEOGRAPHIC_DATA] Ga - [GEOGRAPHIC_DATA] LỌC THEO Nhóm [PERSON_NAME…" at bounding box center [678, 72] width 1322 height 33
click at [524, 75] on span "Chọn chuyến" at bounding box center [504, 76] width 107 height 24
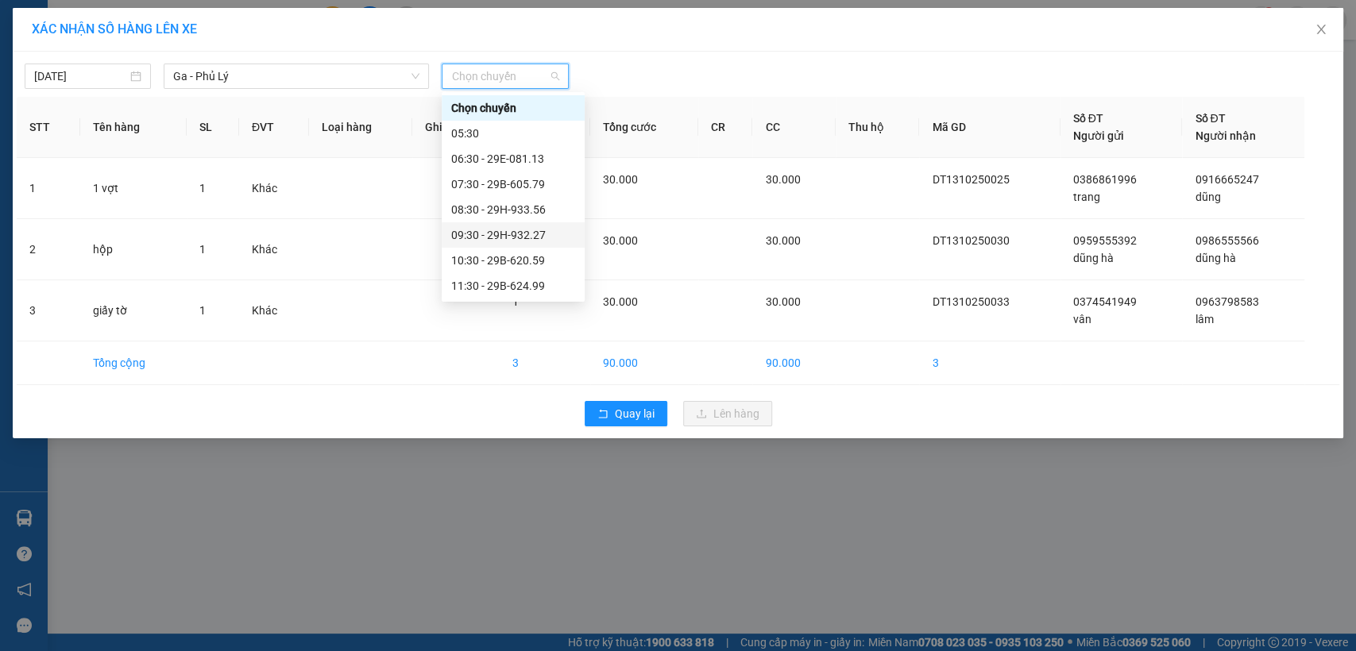
scroll to position [88, 0]
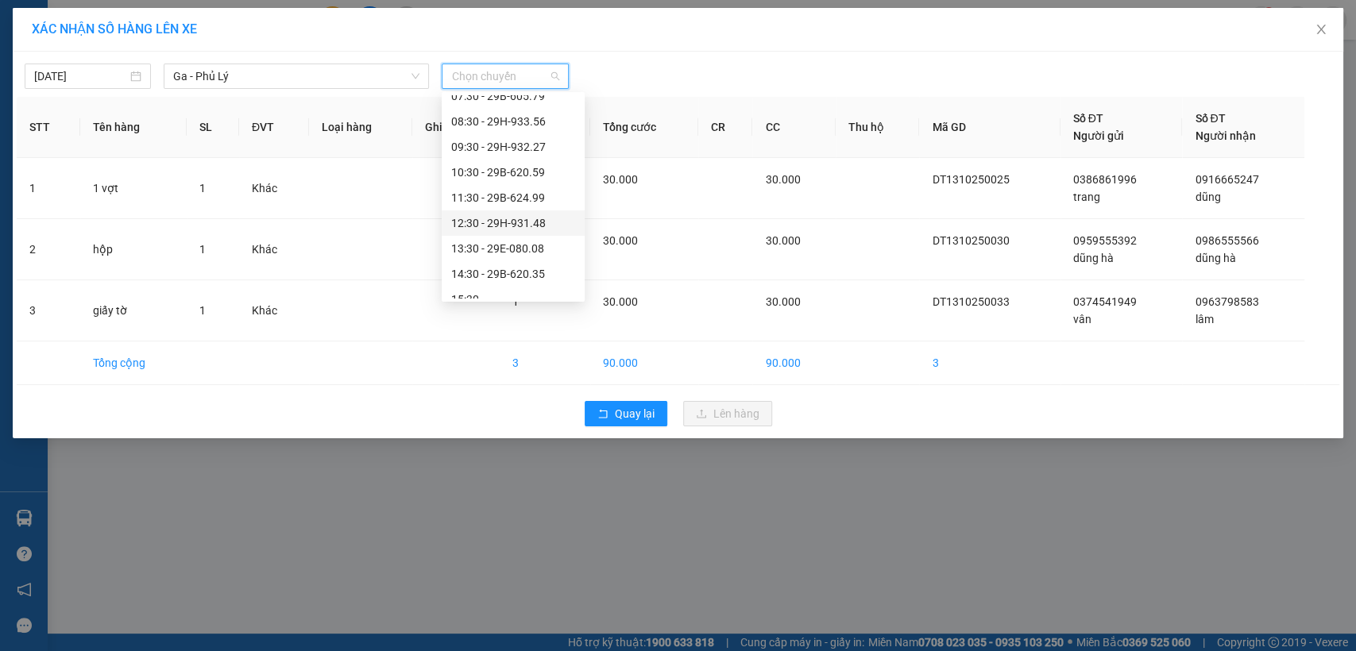
click at [490, 223] on div "12:30 - 29H-931.48" at bounding box center [513, 222] width 124 height 17
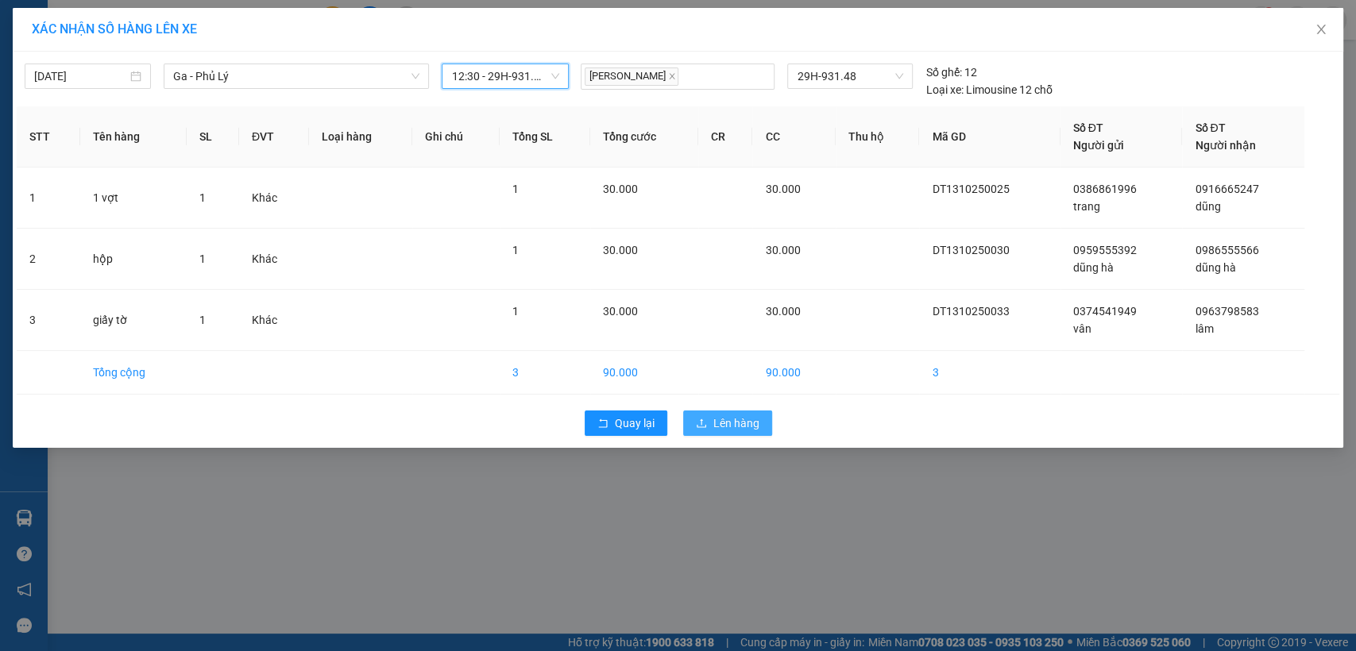
click at [735, 425] on span "Lên hàng" at bounding box center [736, 423] width 46 height 17
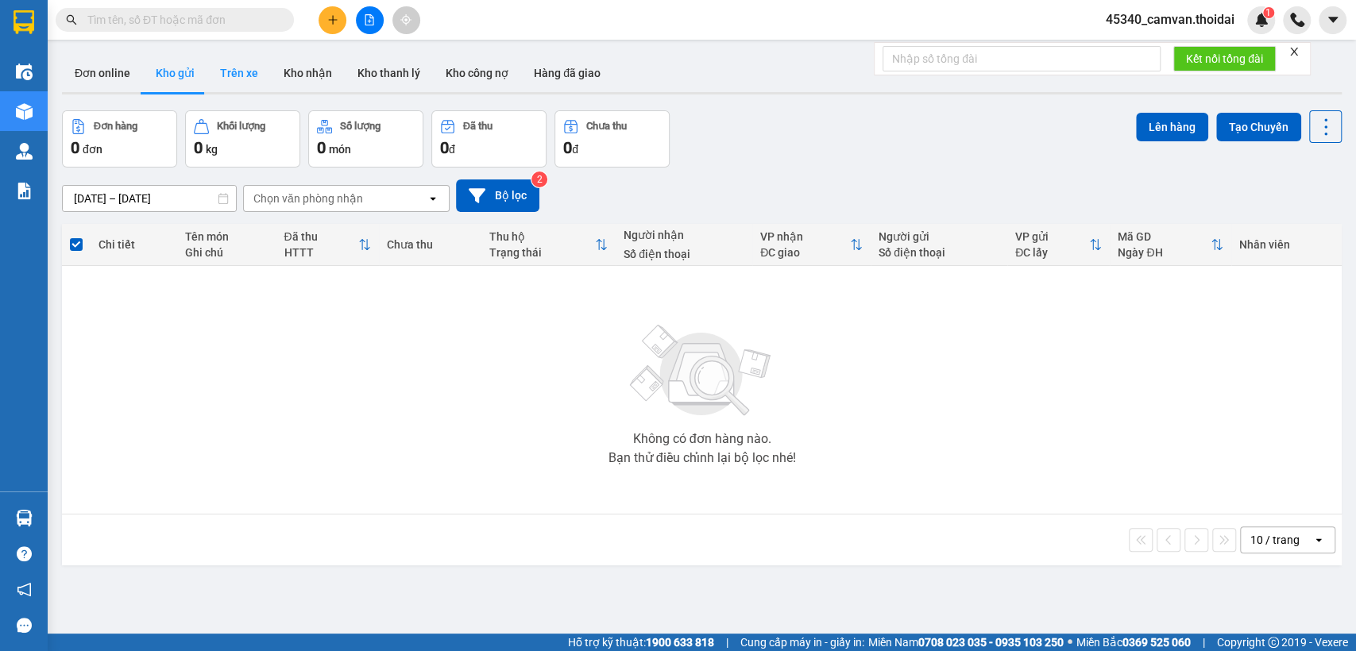
click at [249, 79] on button "Trên xe" at bounding box center [239, 73] width 64 height 38
